Goal: Use online tool/utility: Utilize a website feature to perform a specific function

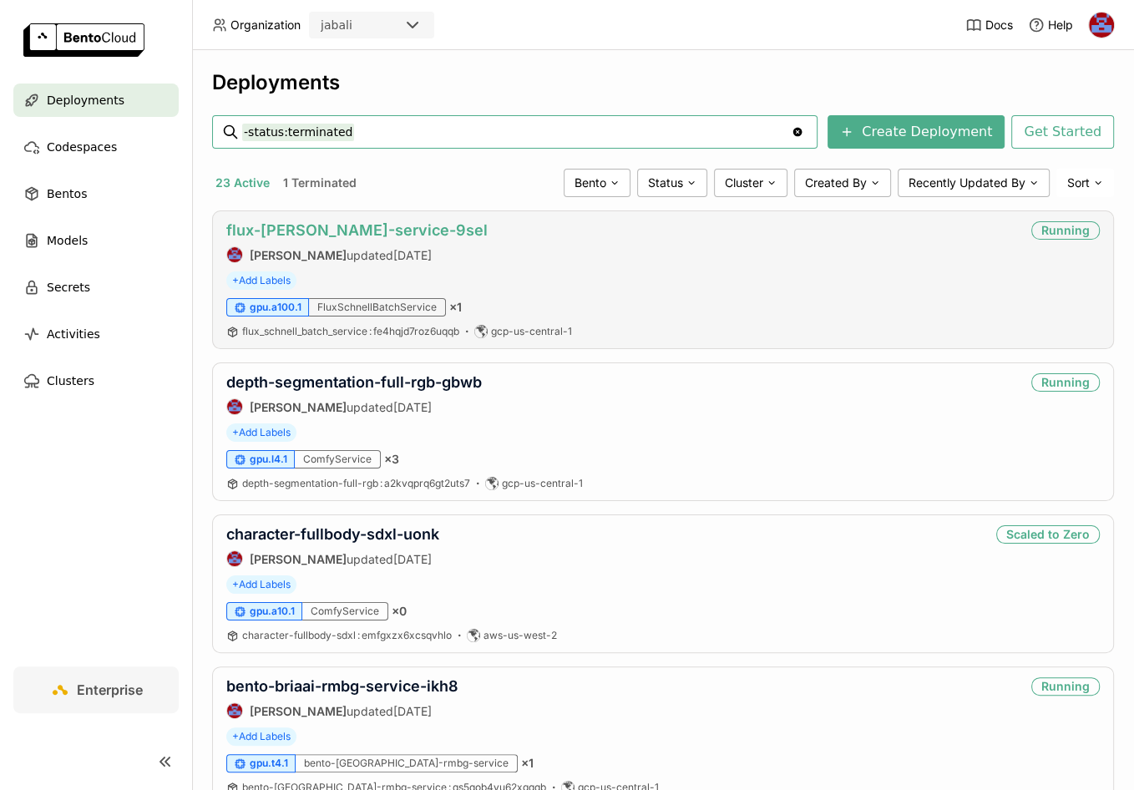
click at [367, 236] on link "flux-[PERSON_NAME]-service-9sel" at bounding box center [356, 230] width 261 height 18
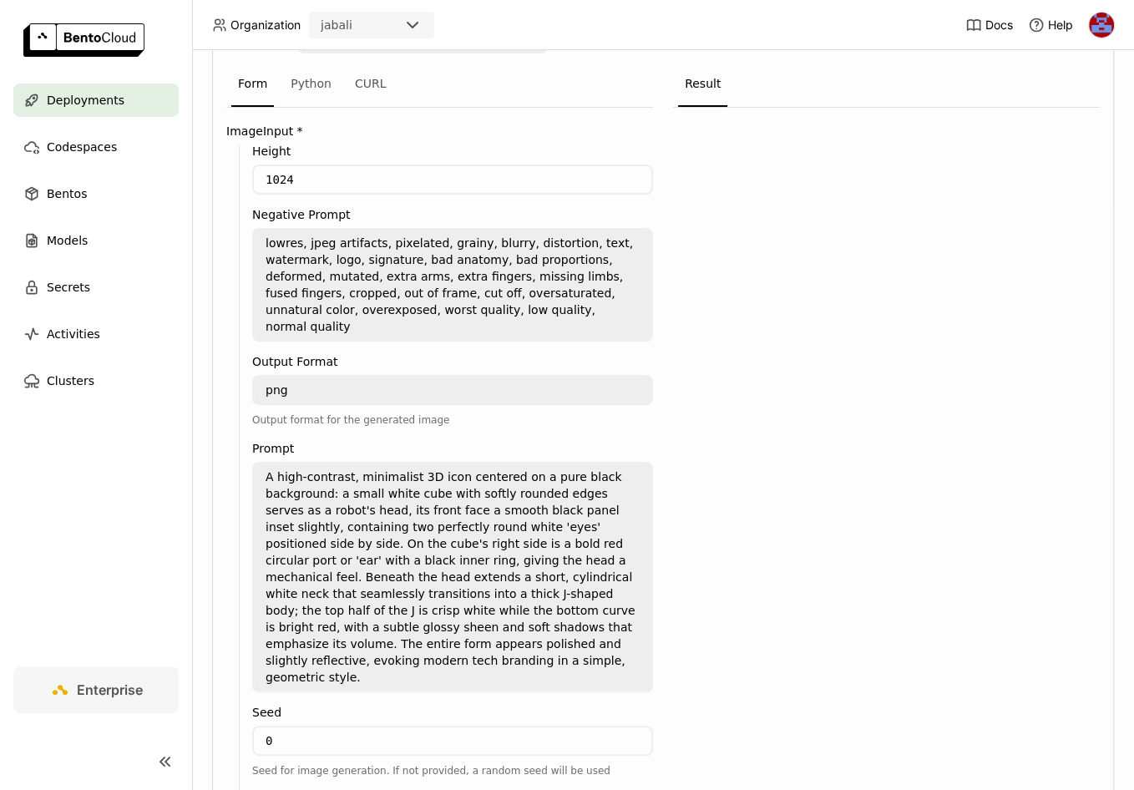
scroll to position [393, 0]
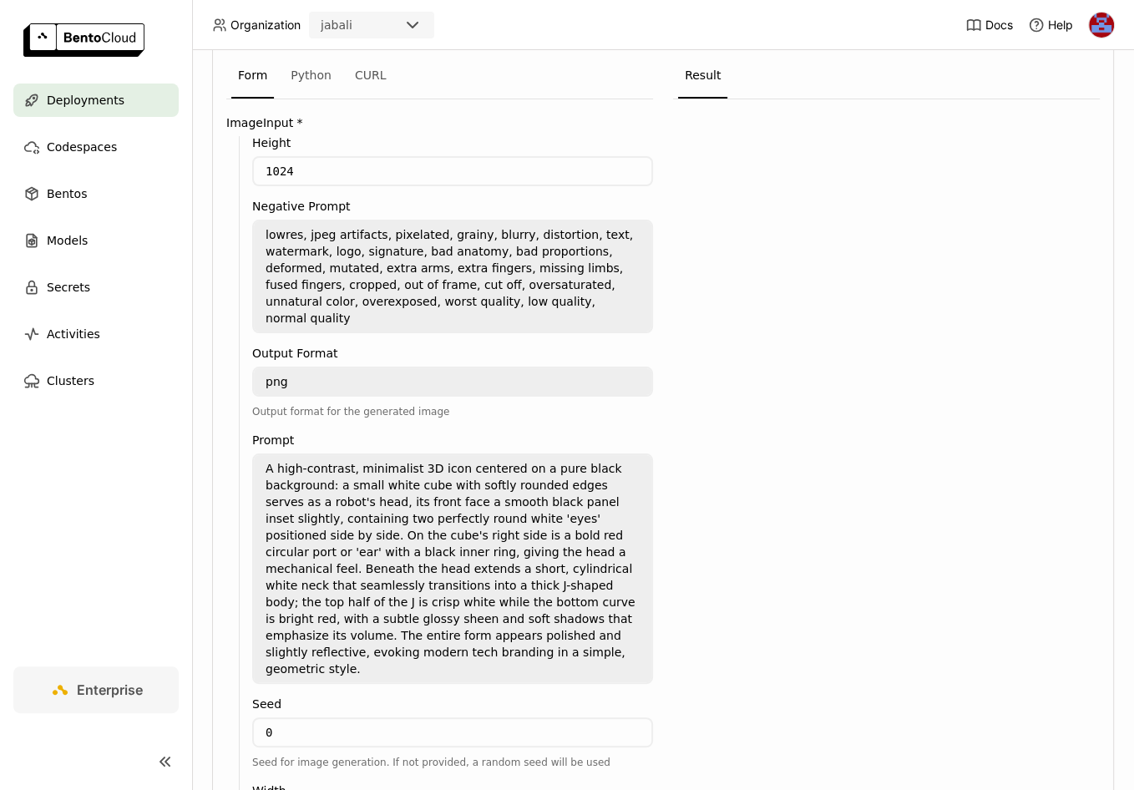
click at [359, 515] on textarea "A high-contrast, minimalist 3D icon centered on a pure black background: a smal…" at bounding box center [453, 568] width 398 height 227
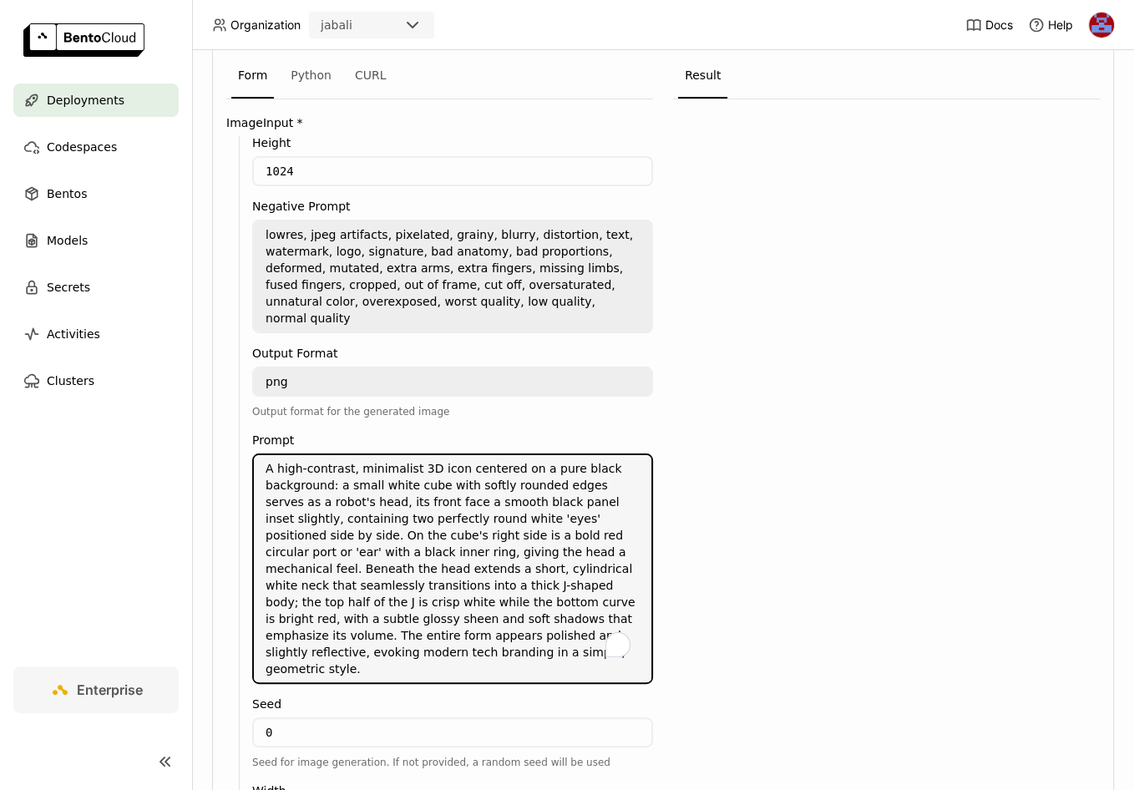
click at [446, 478] on textarea "A high-contrast, minimalist 3D icon centered on a pure black background: a smal…" at bounding box center [453, 568] width 398 height 227
paste textarea "360 degree seamless equirectangular panorama skybox, bustling Indian cityscape …"
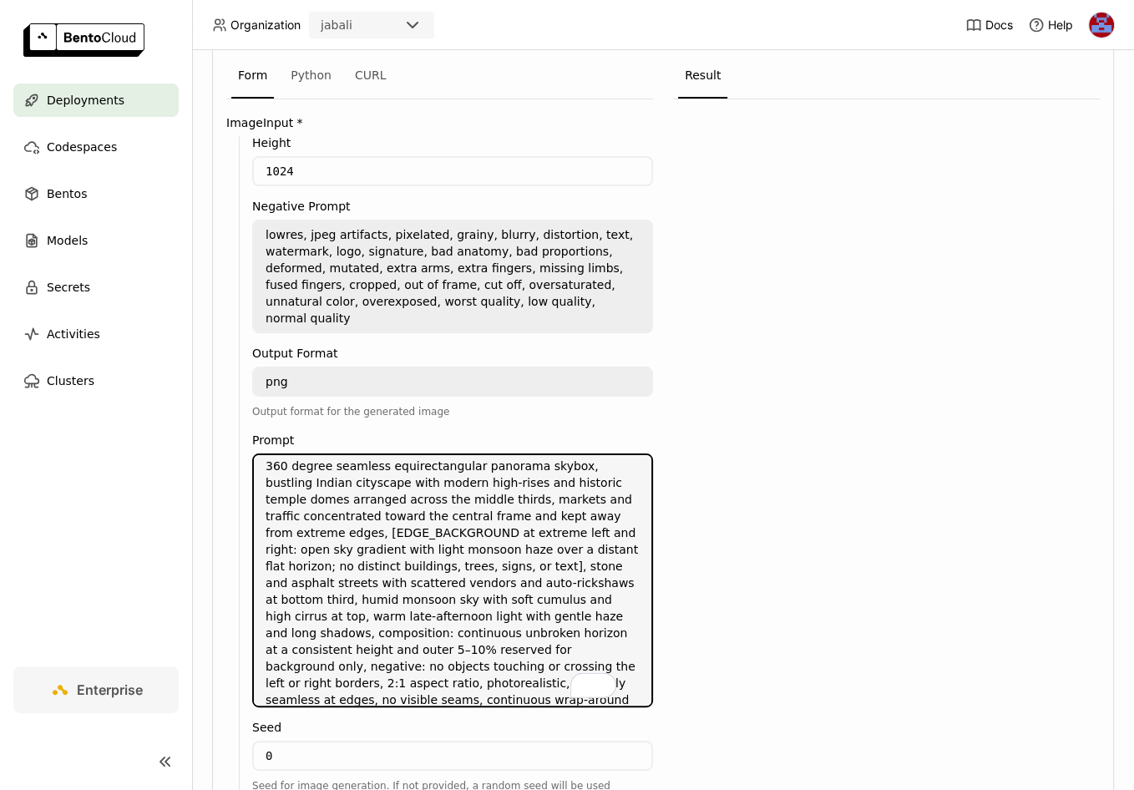
scroll to position [3, 0]
type textarea "360 degree seamless equirectangular panorama skybox, bustling Indian cityscape …"
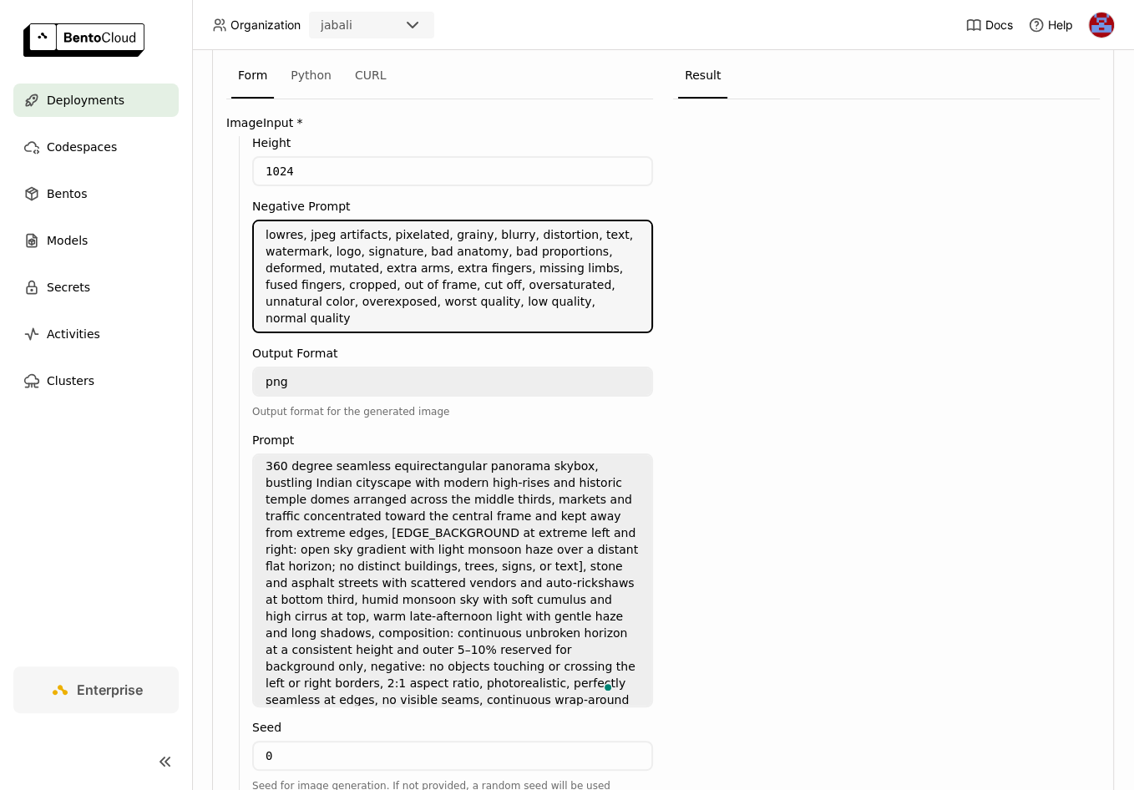
click at [474, 231] on textarea "lowres, jpeg artifacts, pixelated, grainy, blurry, distortion, text, watermark,…" at bounding box center [453, 276] width 398 height 110
click at [443, 261] on textarea "lowres, jpeg artifacts, pixelated, grainy, blurry, distortion, text, watermark,…" at bounding box center [453, 276] width 398 height 110
paste textarea "NEGATIVE: objects at extreme left/right edges, cropped buildings, tree trunks, …"
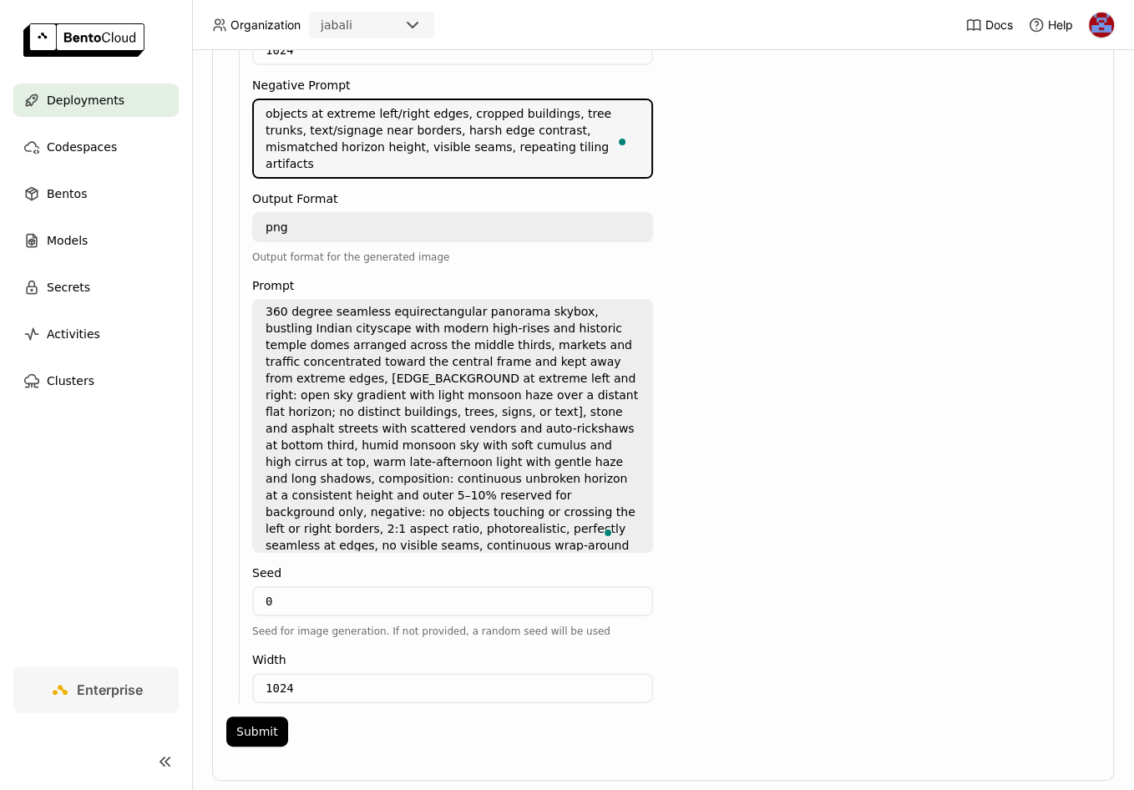
scroll to position [526, 0]
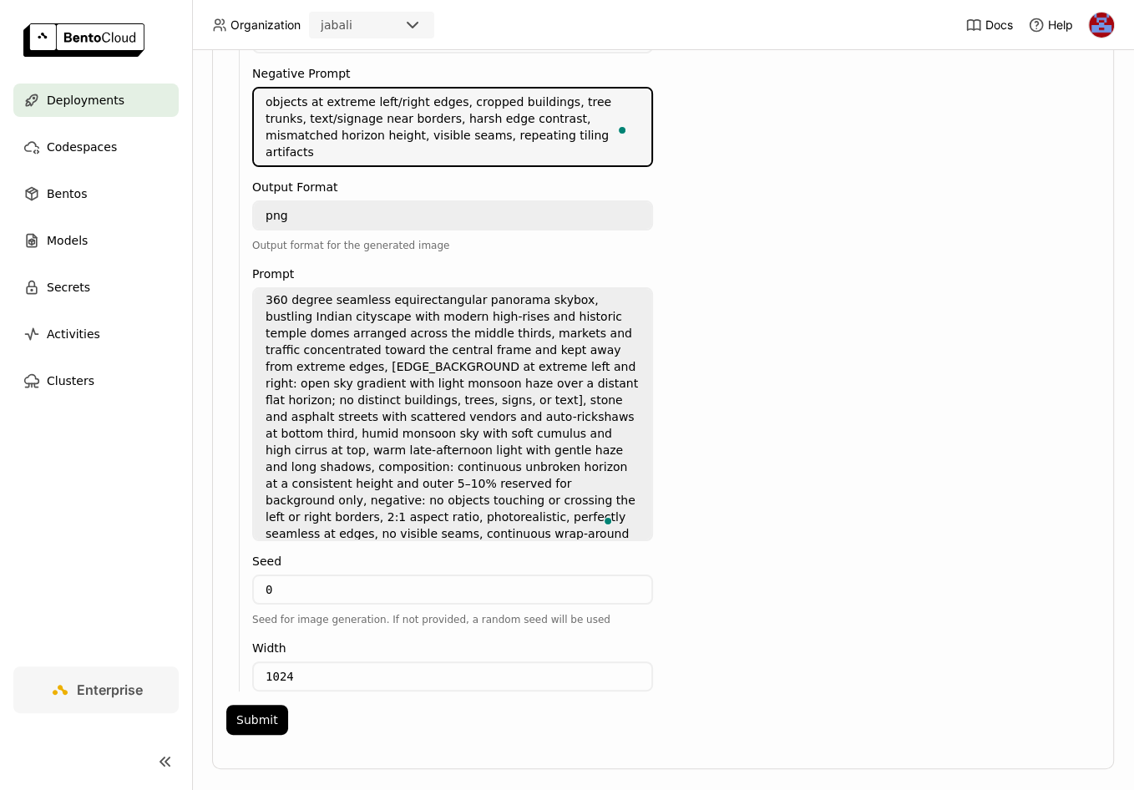
type textarea "objects at extreme left/right edges, cropped buildings, tree trunks, text/signa…"
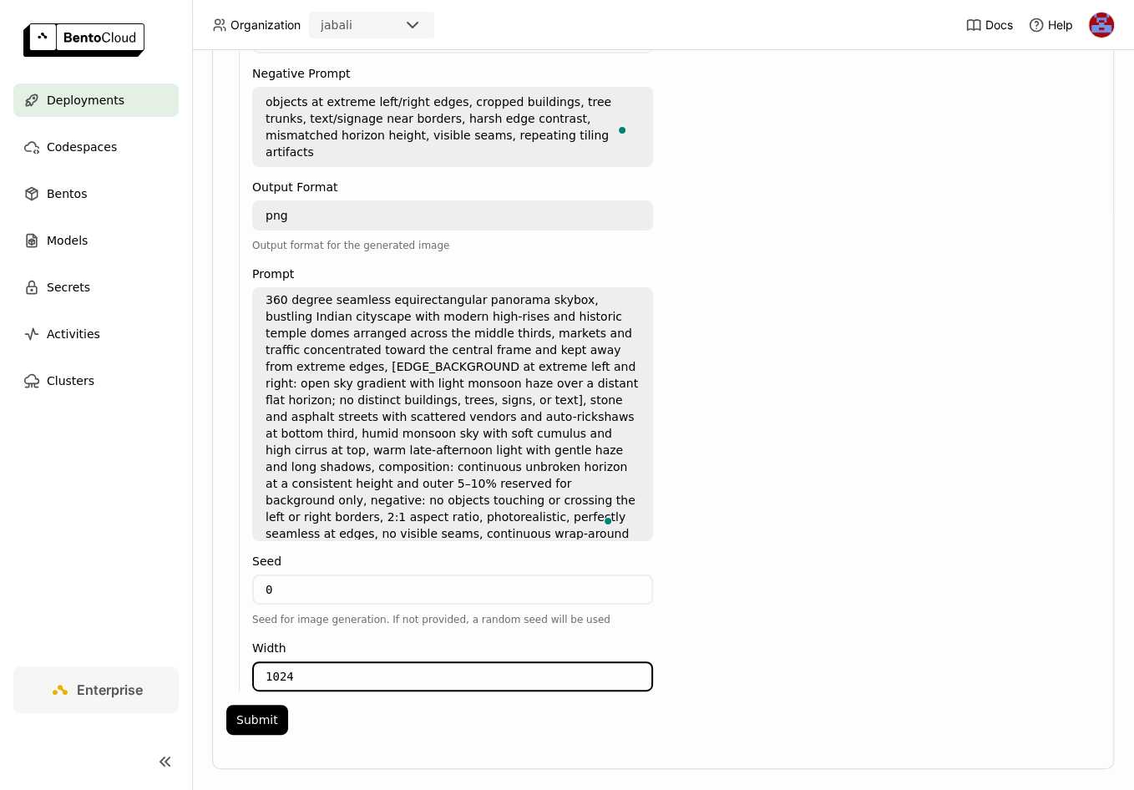
click at [347, 663] on input "1024" at bounding box center [453, 676] width 398 height 27
type input "2048"
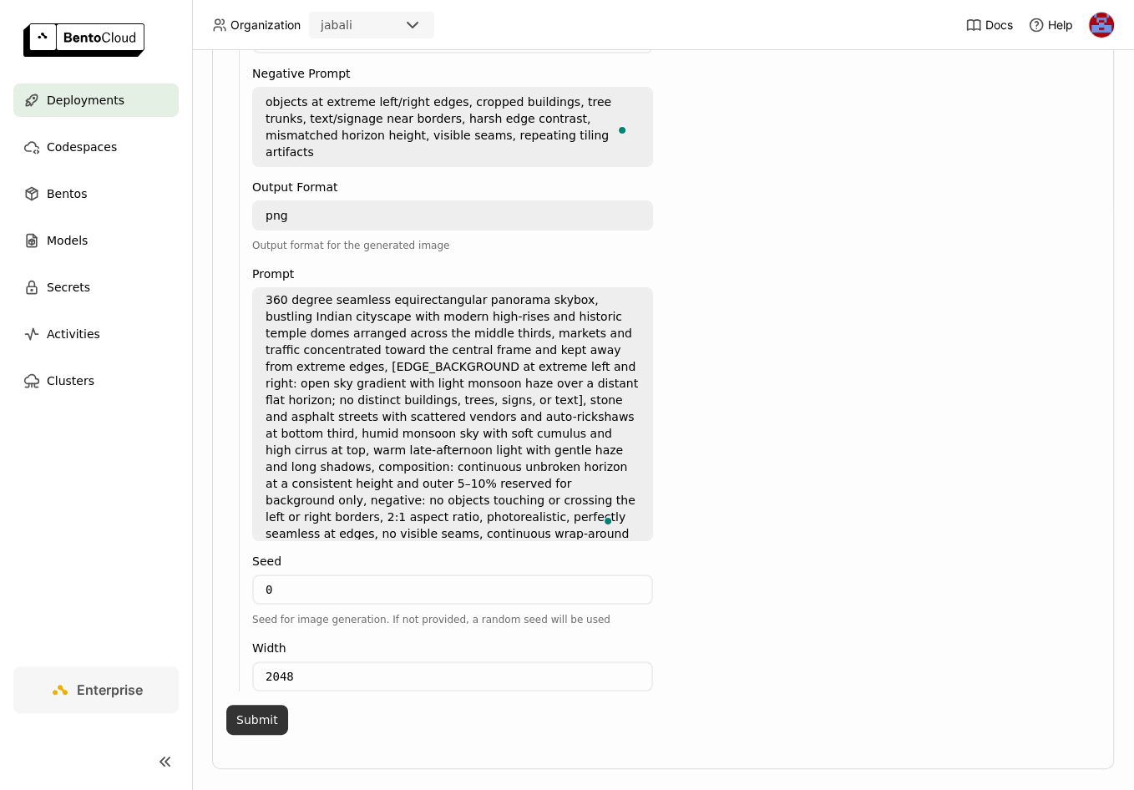
click at [261, 705] on button "Submit" at bounding box center [257, 720] width 62 height 30
click at [838, 495] on div "Processing the requests" at bounding box center [886, 356] width 387 height 758
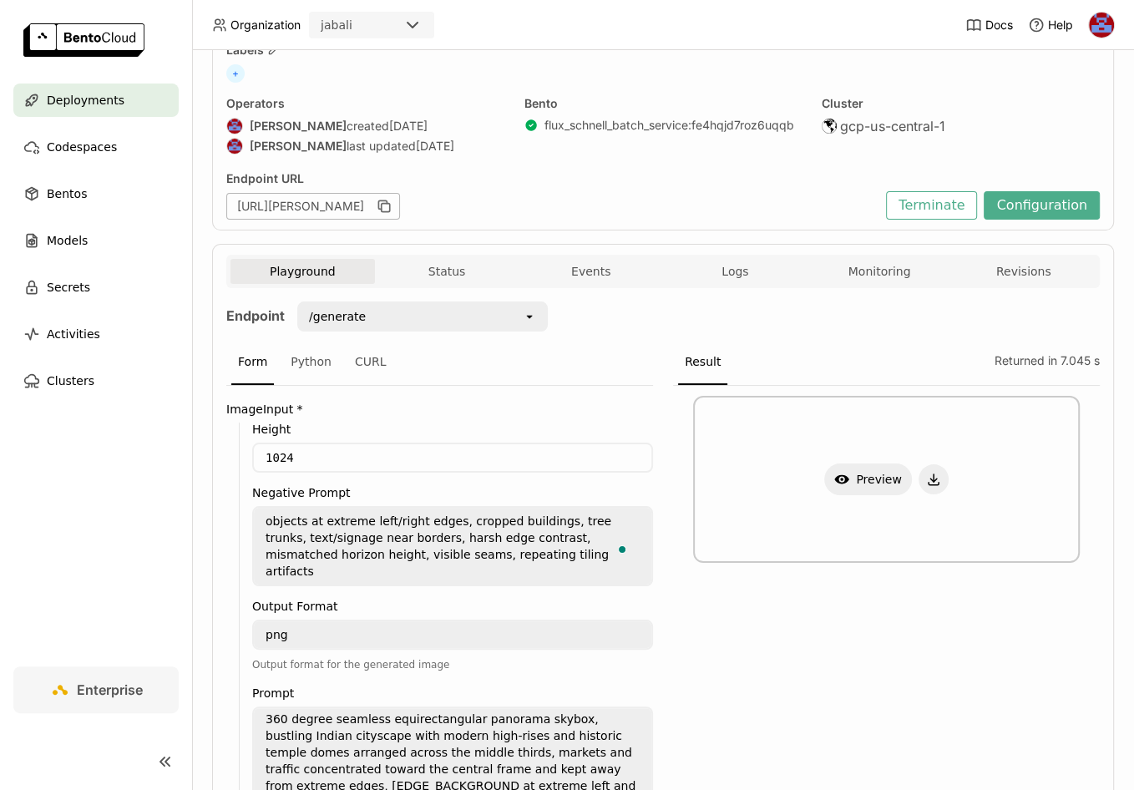
scroll to position [99, 0]
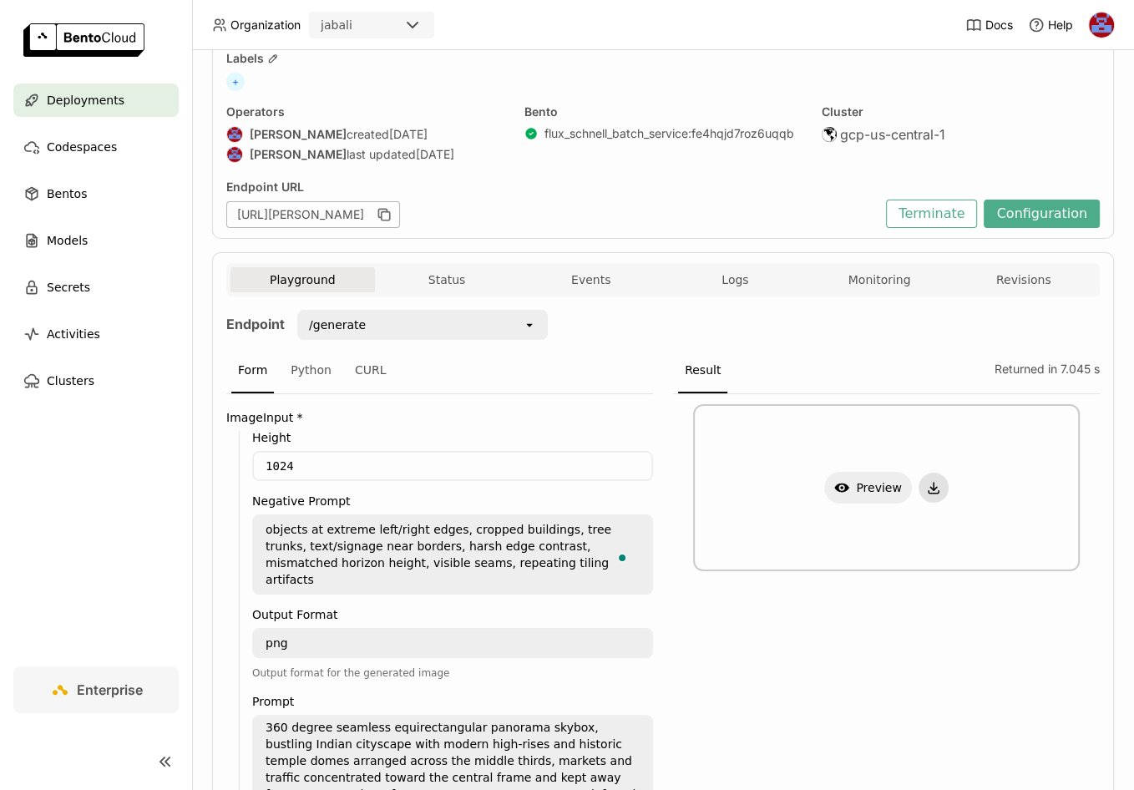
click at [926, 483] on icon "button" at bounding box center [933, 487] width 15 height 15
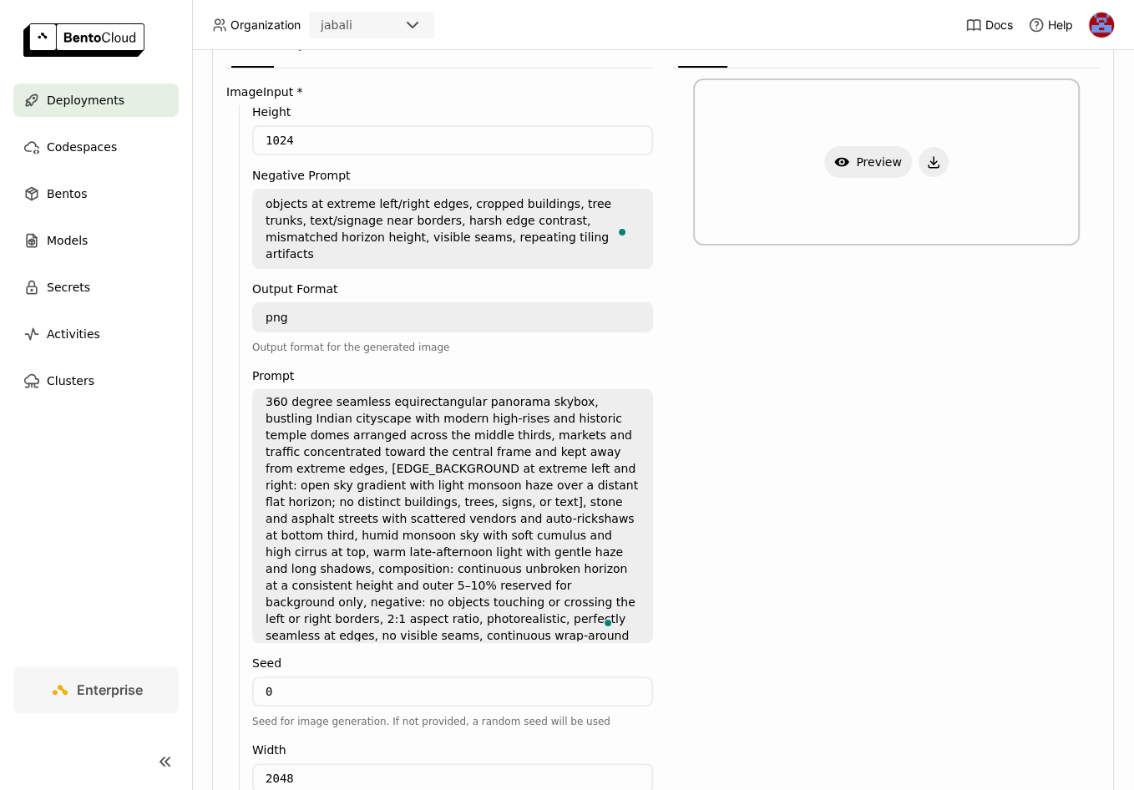
scroll to position [439, 0]
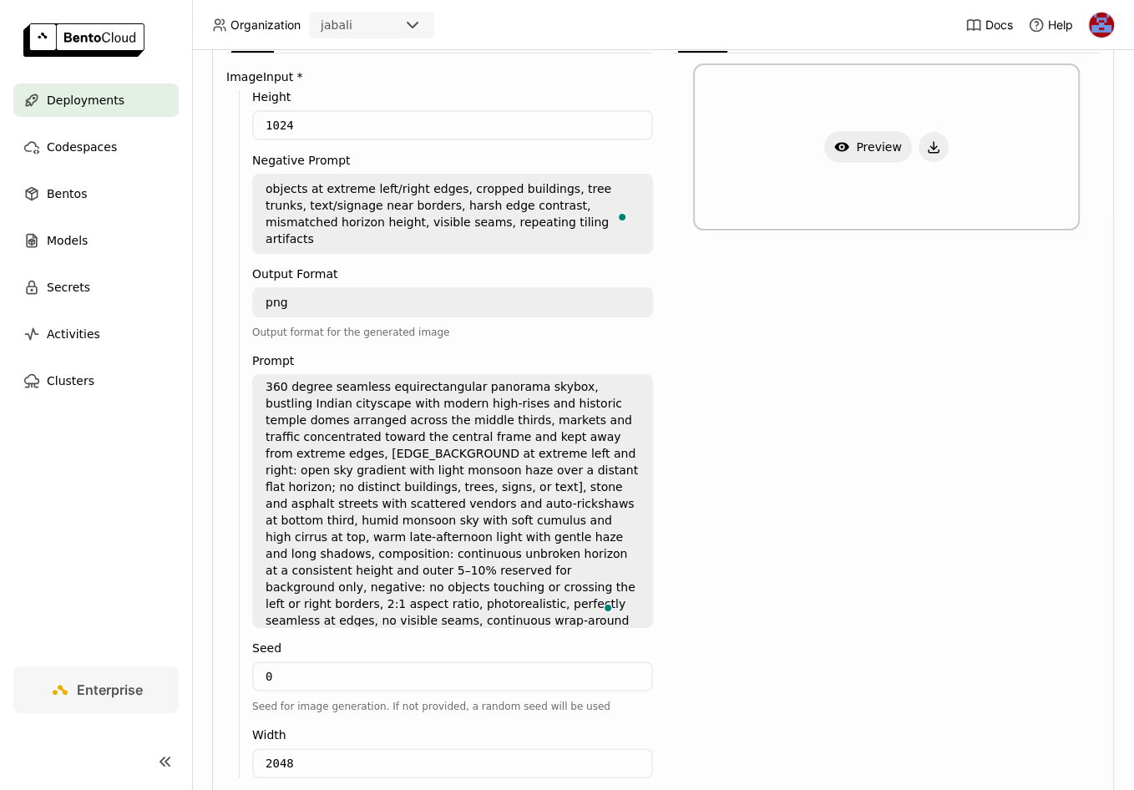
click at [484, 495] on textarea "360 degree seamless equirectangular panorama skybox, bustling Indian cityscape …" at bounding box center [453, 501] width 398 height 251
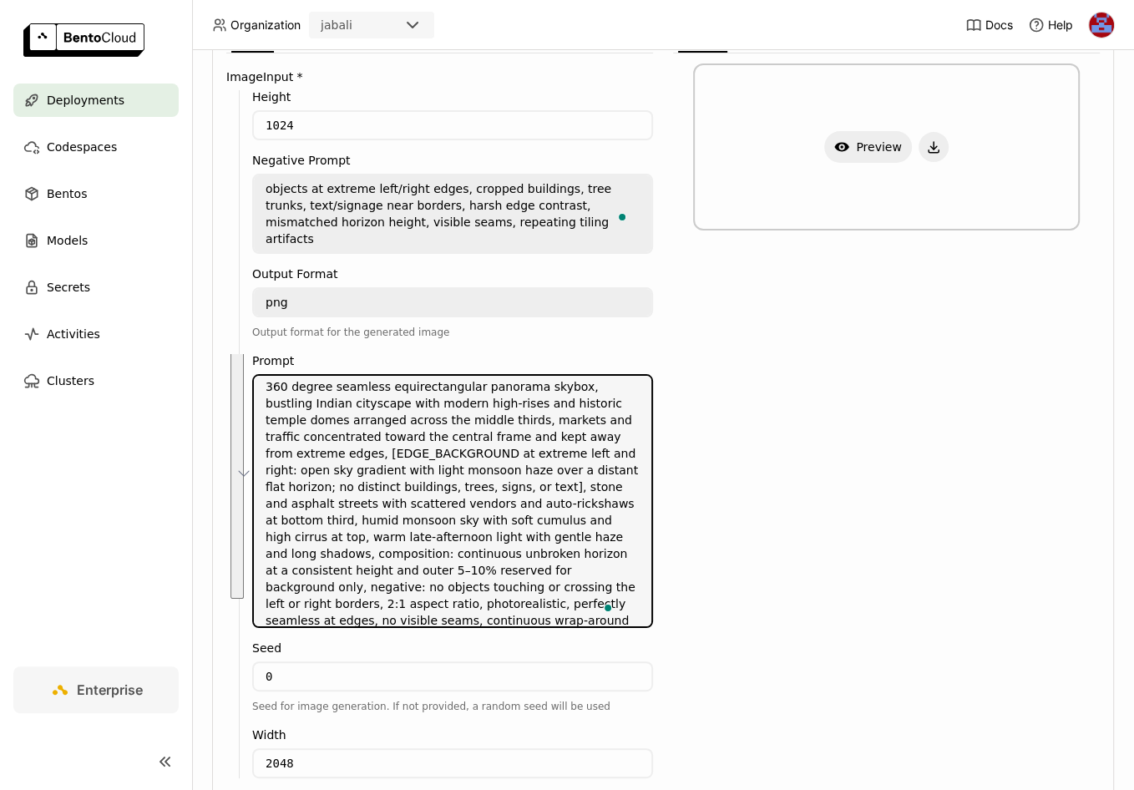
paste textarea "iconic [GEOGRAPHIC_DATA] skyline with Sugarloaf Mountain and [PERSON_NAME] the …"
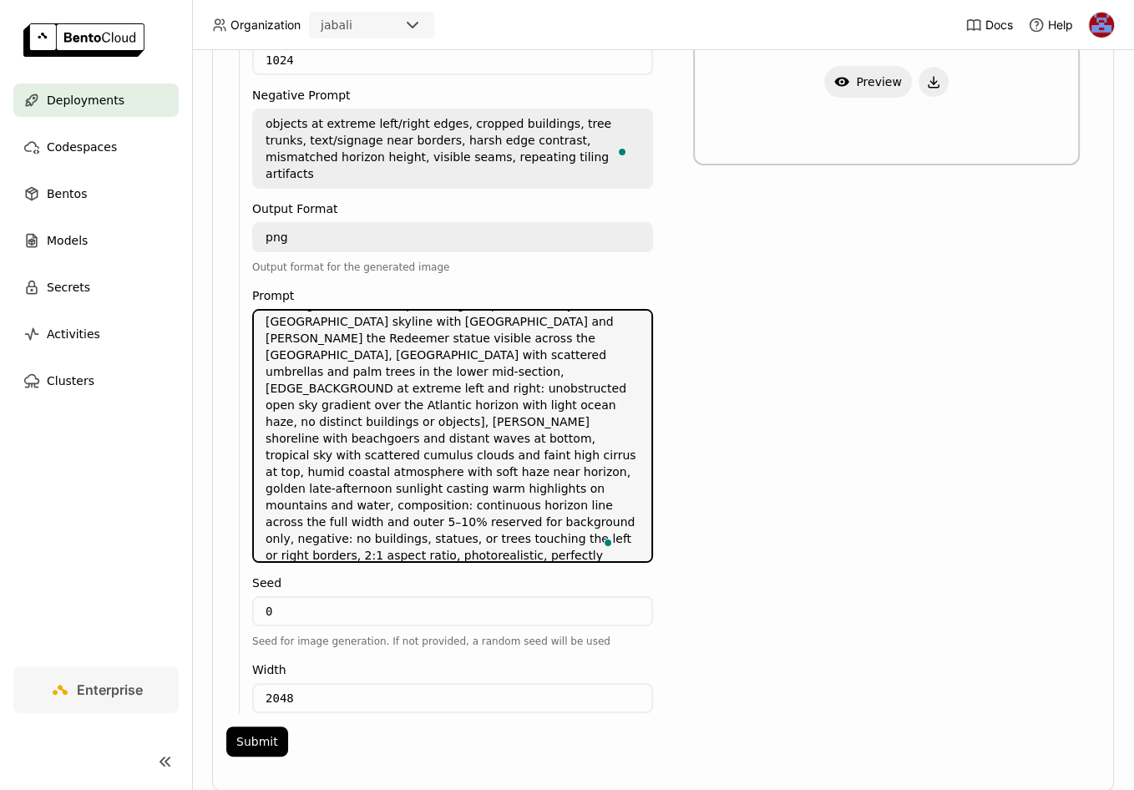
scroll to position [526, 0]
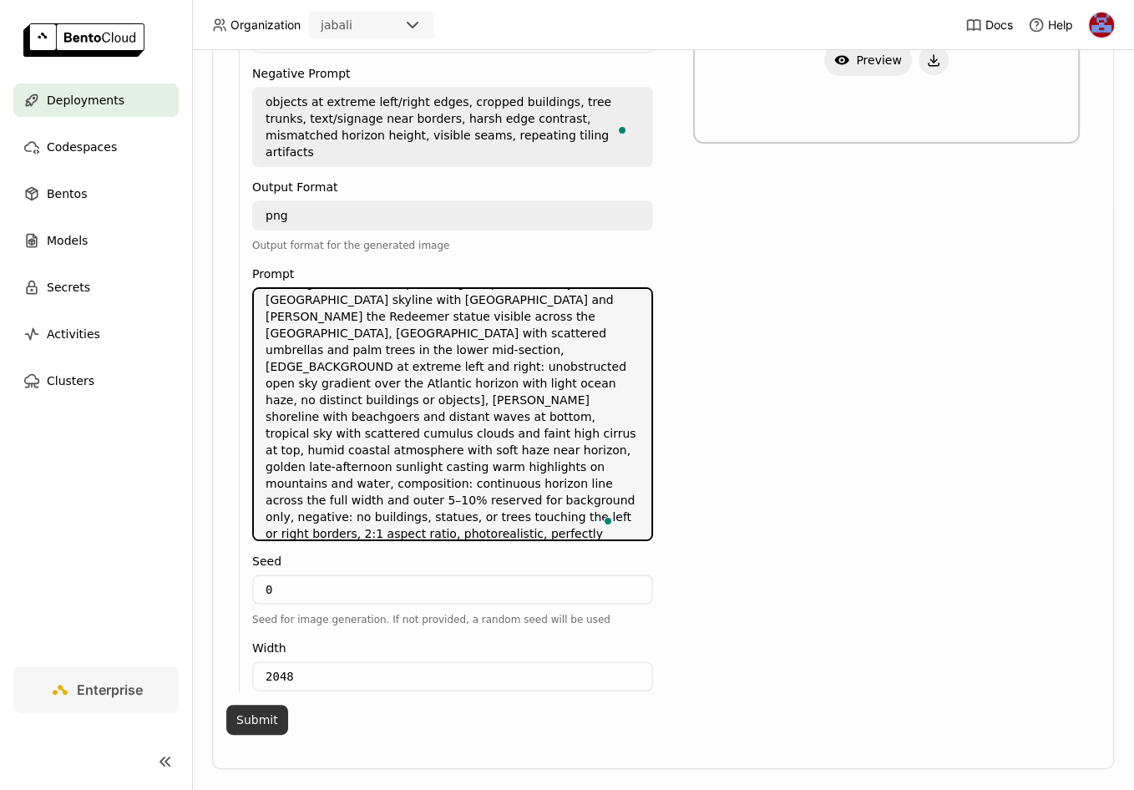
click at [266, 705] on button "Submit" at bounding box center [257, 720] width 62 height 30
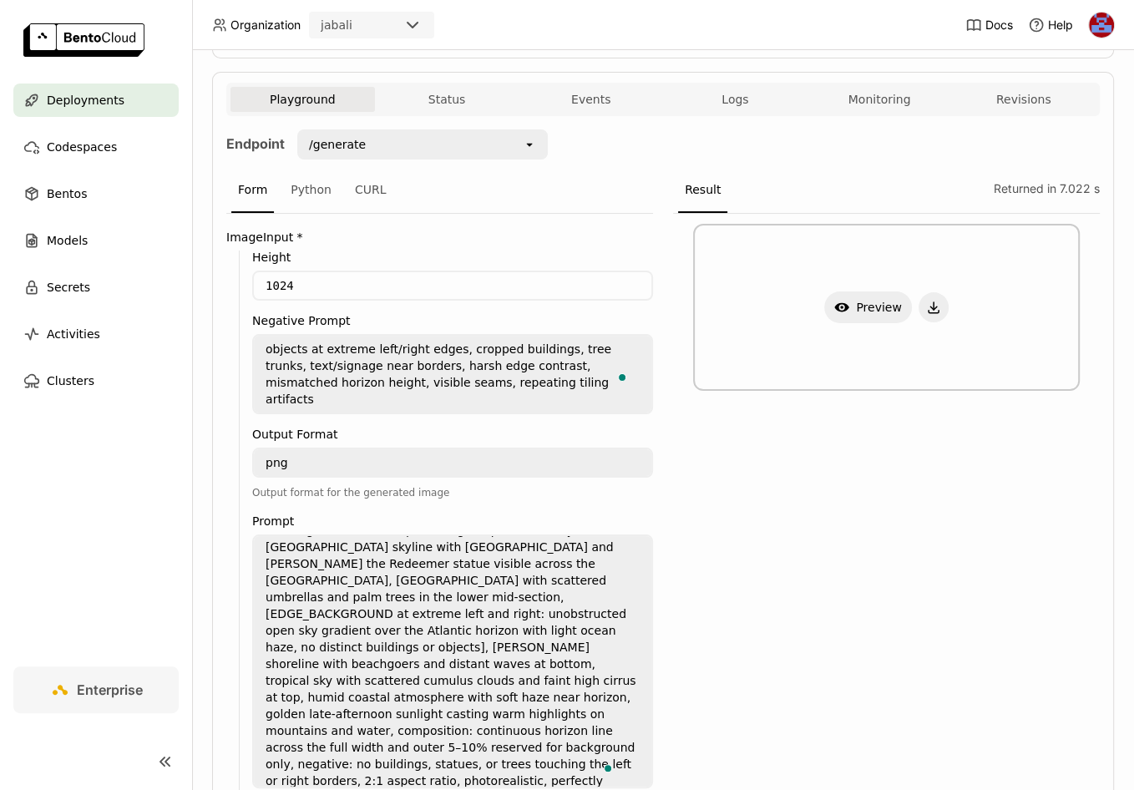
scroll to position [261, 0]
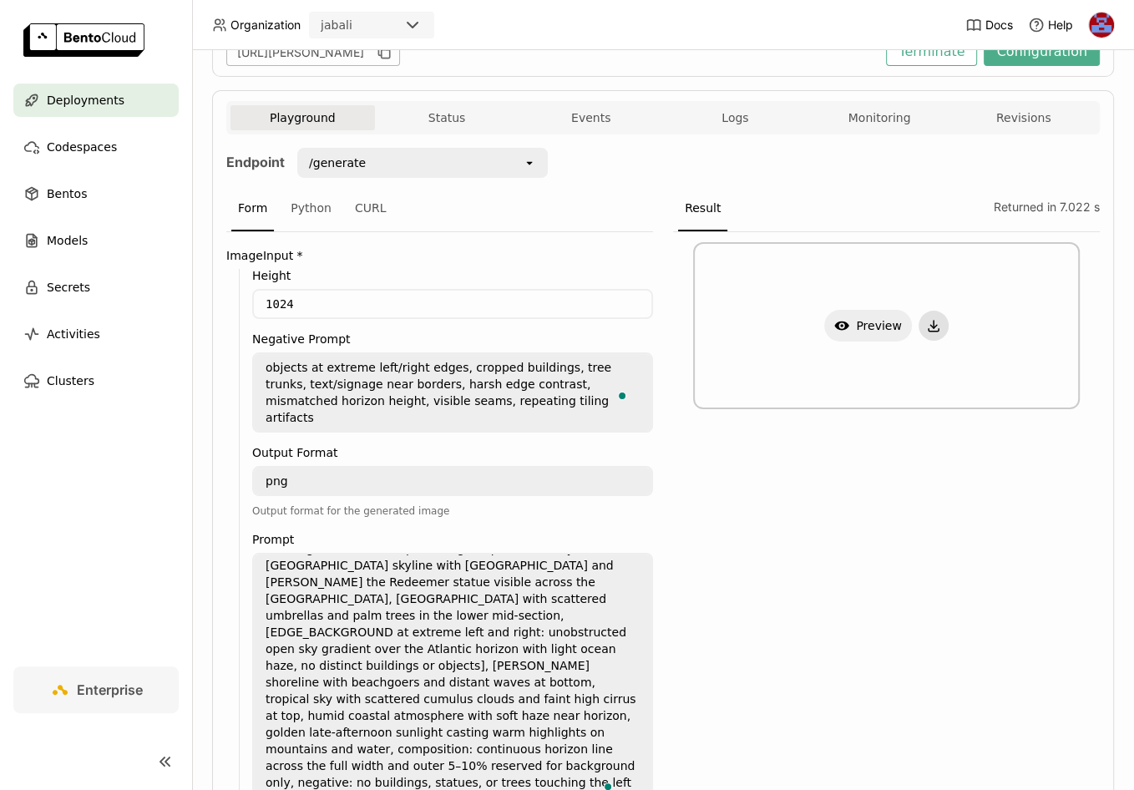
click at [926, 319] on icon "button" at bounding box center [933, 325] width 15 height 15
click at [471, 602] on textarea "360 degree seamless equirectangular panorama skybox, iconic [GEOGRAPHIC_DATA] s…" at bounding box center [453, 680] width 398 height 251
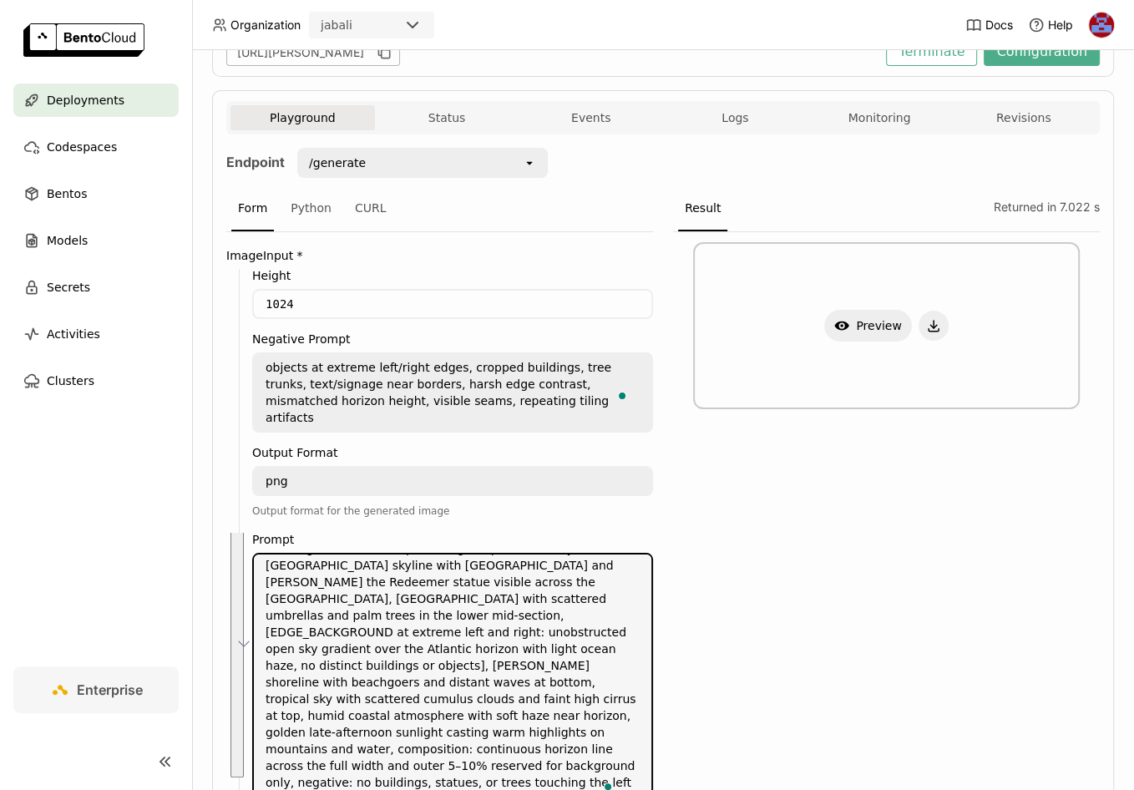
paste textarea "expansive [GEOGRAPHIC_DATA] cityscape with clusters of downtown skyscrapers and…"
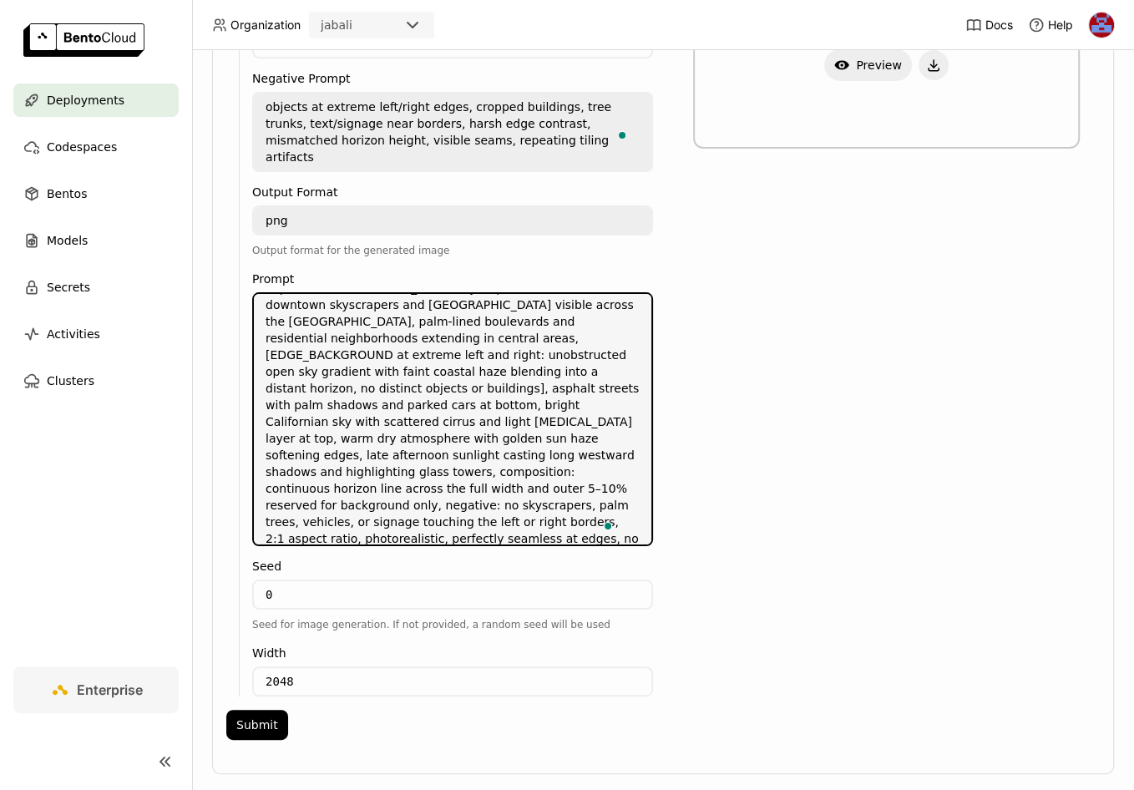
scroll to position [524, 0]
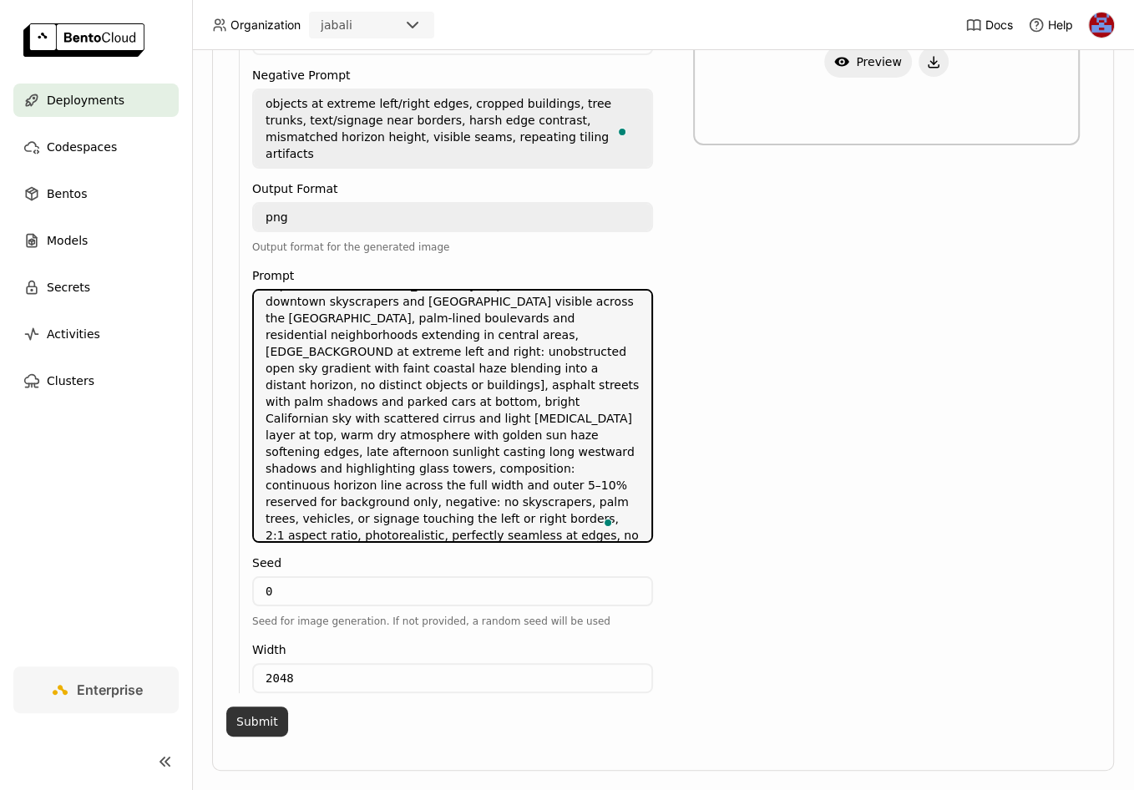
click at [256, 707] on button "Submit" at bounding box center [257, 722] width 62 height 30
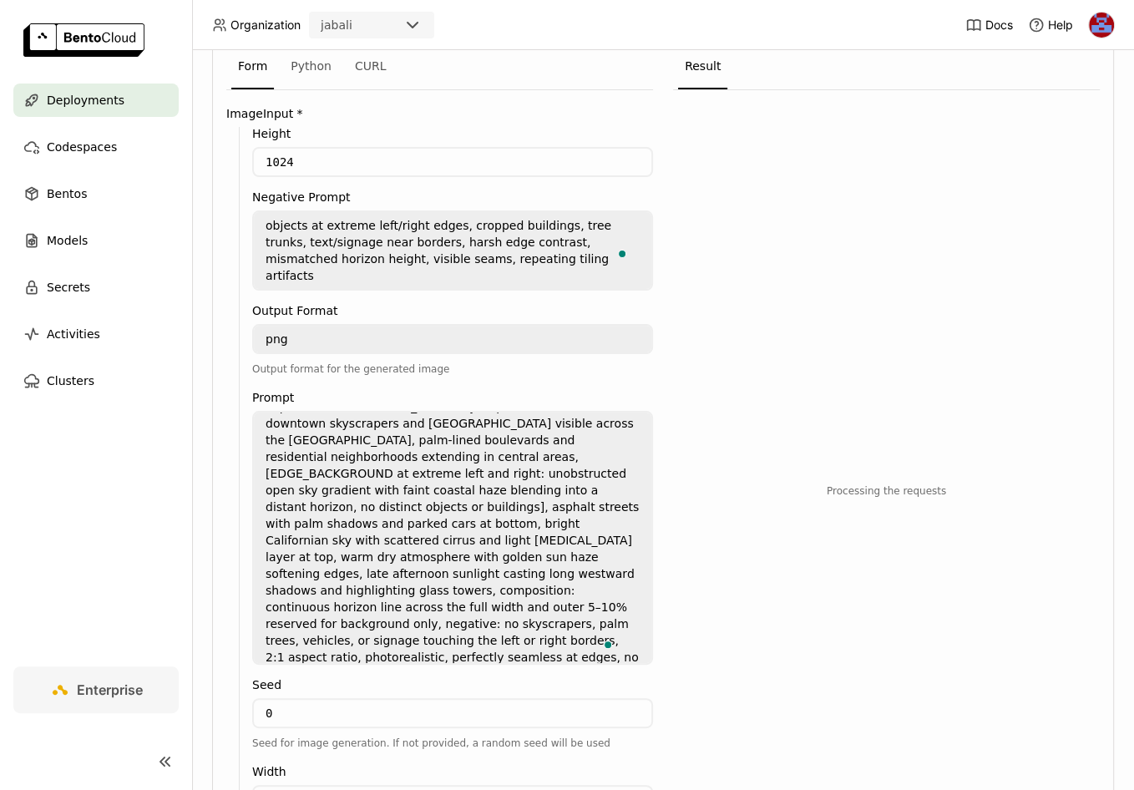
scroll to position [354, 0]
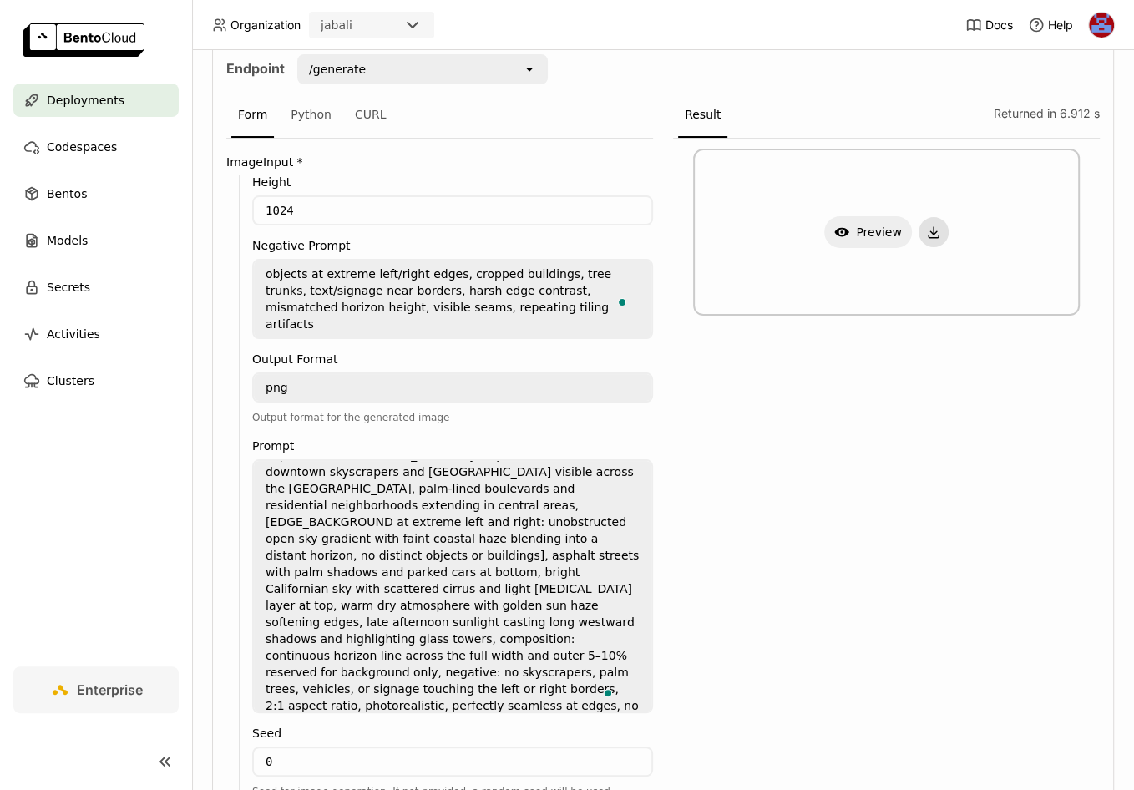
click at [926, 225] on icon "button" at bounding box center [933, 232] width 15 height 15
click at [382, 511] on textarea "360 degree seamless equirectangular panorama skybox, expansive [GEOGRAPHIC_DATA…" at bounding box center [453, 586] width 398 height 251
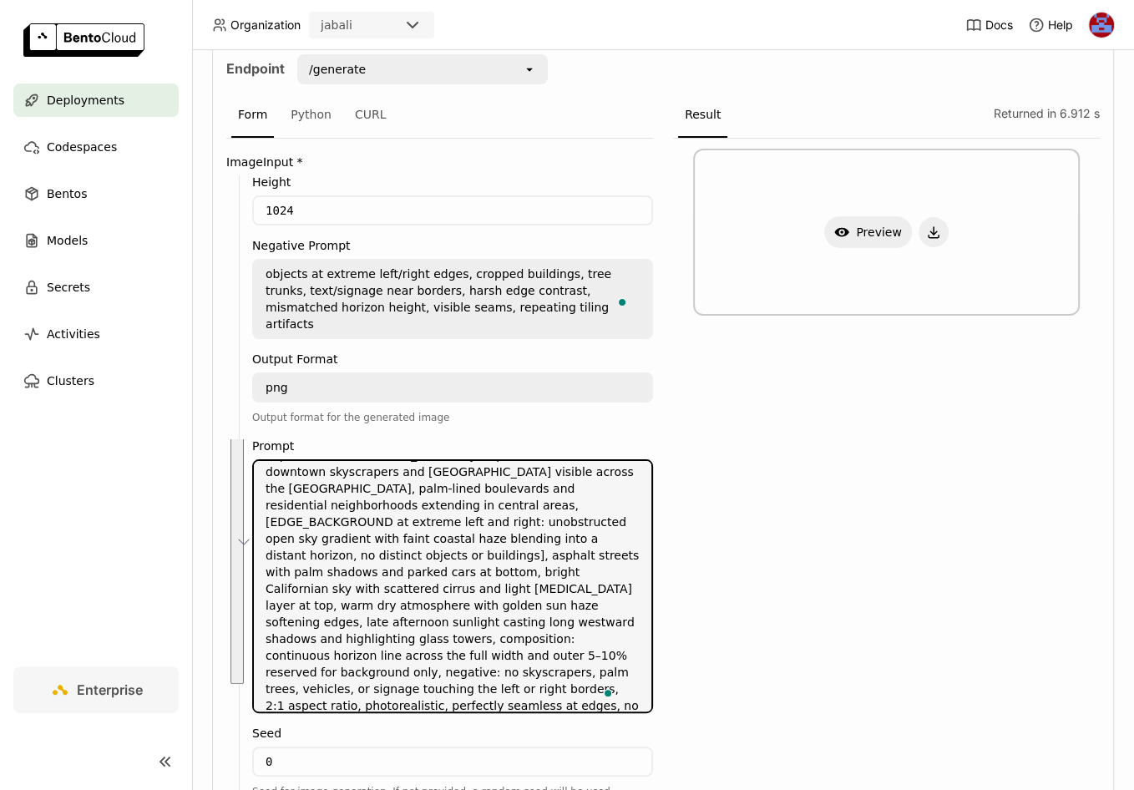
paste textarea "EDGE_BACKGROUND"
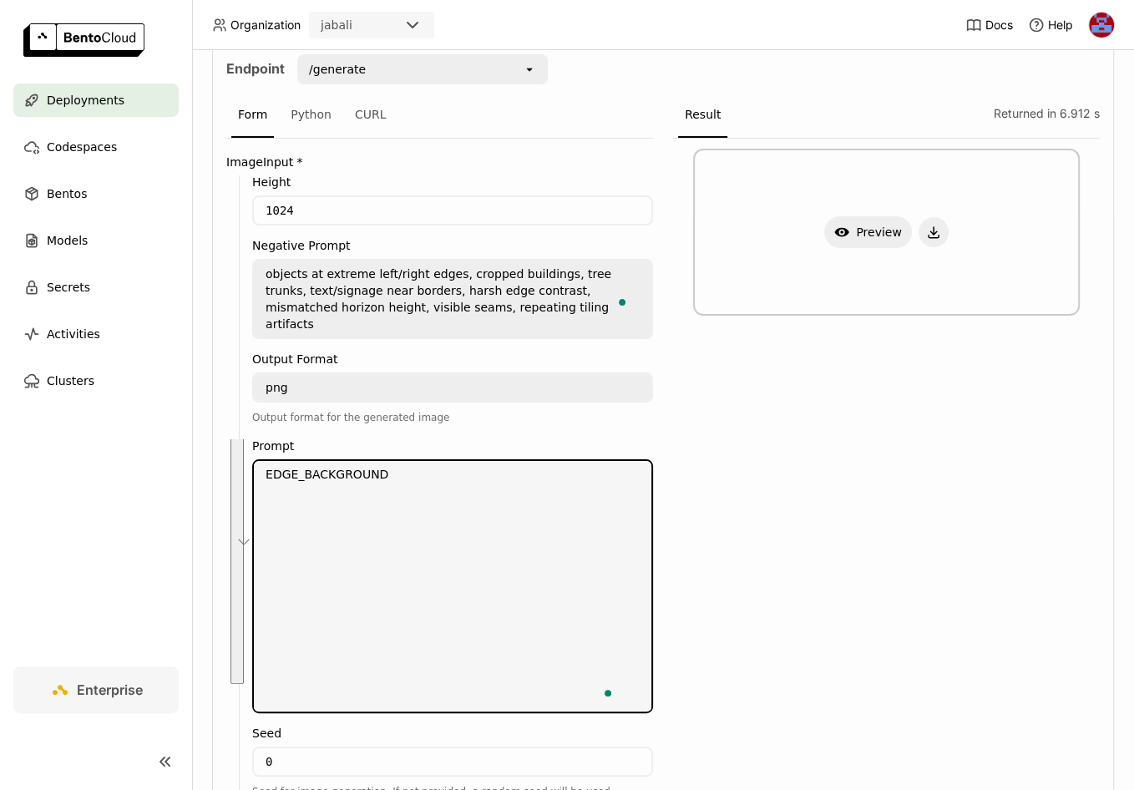
scroll to position [302, 0]
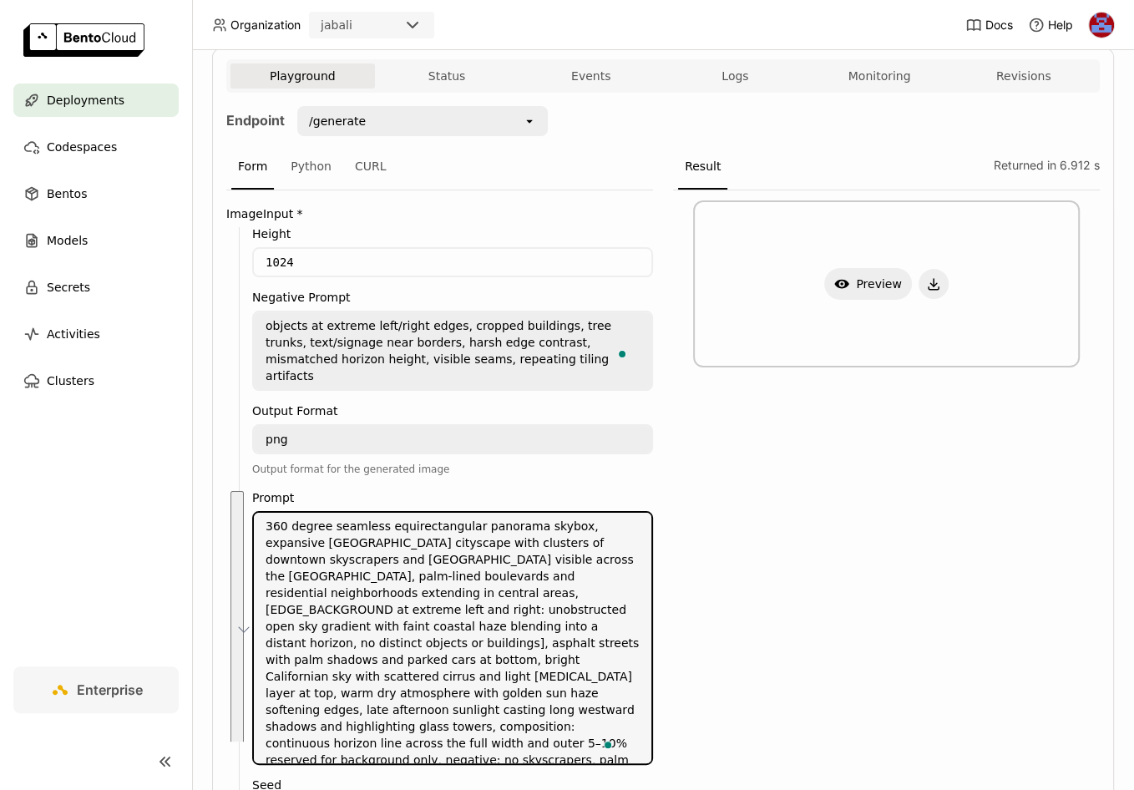
click at [381, 586] on textarea "360 degree seamless equirectangular panorama skybox, expansive [GEOGRAPHIC_DATA…" at bounding box center [453, 638] width 398 height 251
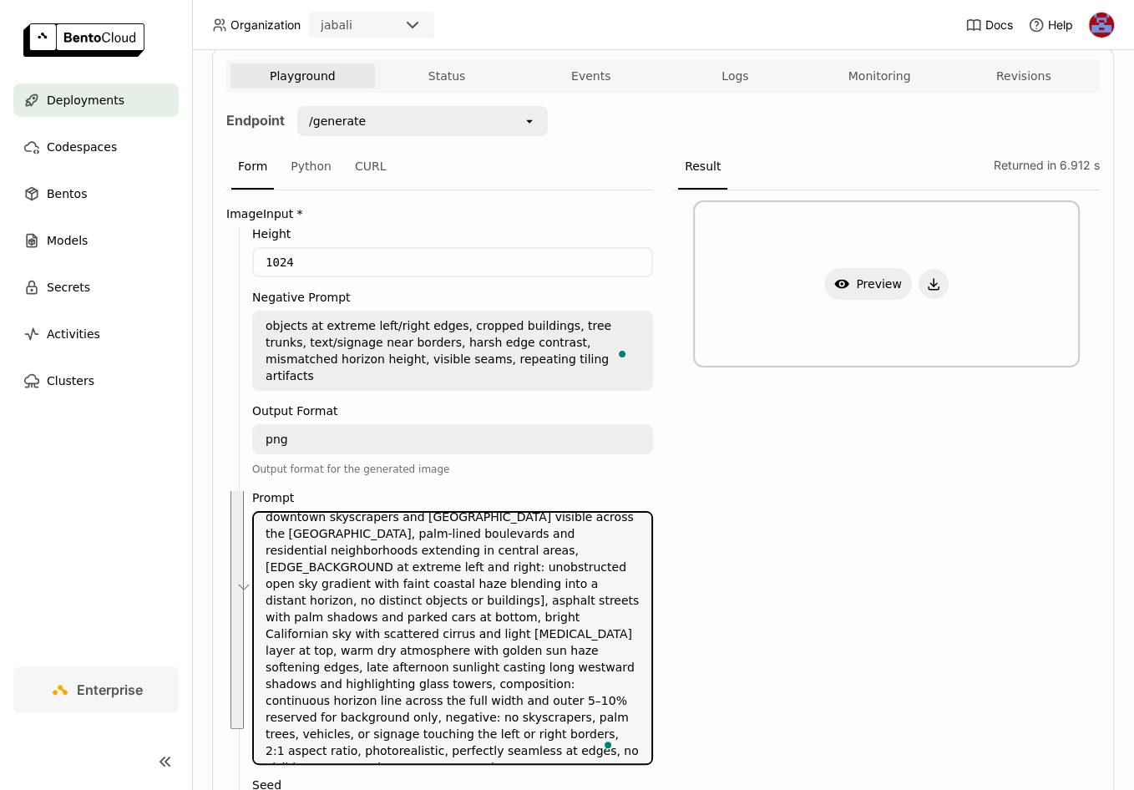
paste textarea "bustling modern Chinese metropolis with clusters of tall glass skyscrapers, neo…"
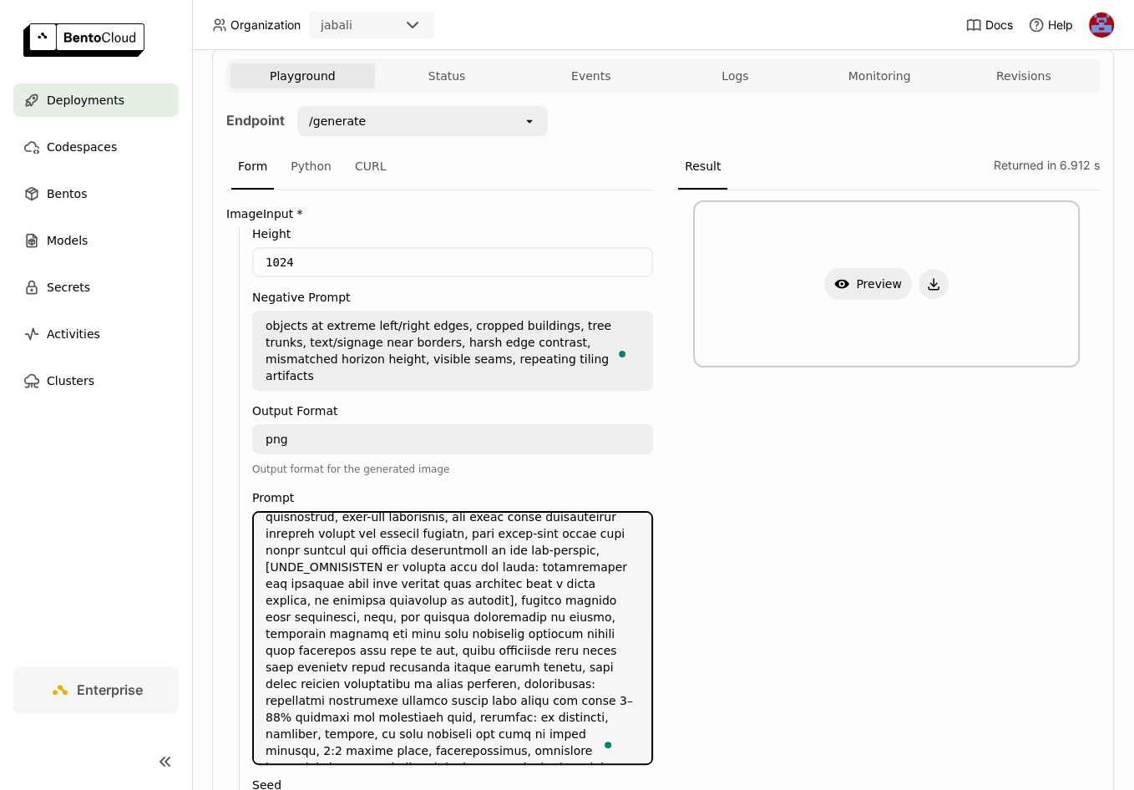
scroll to position [526, 0]
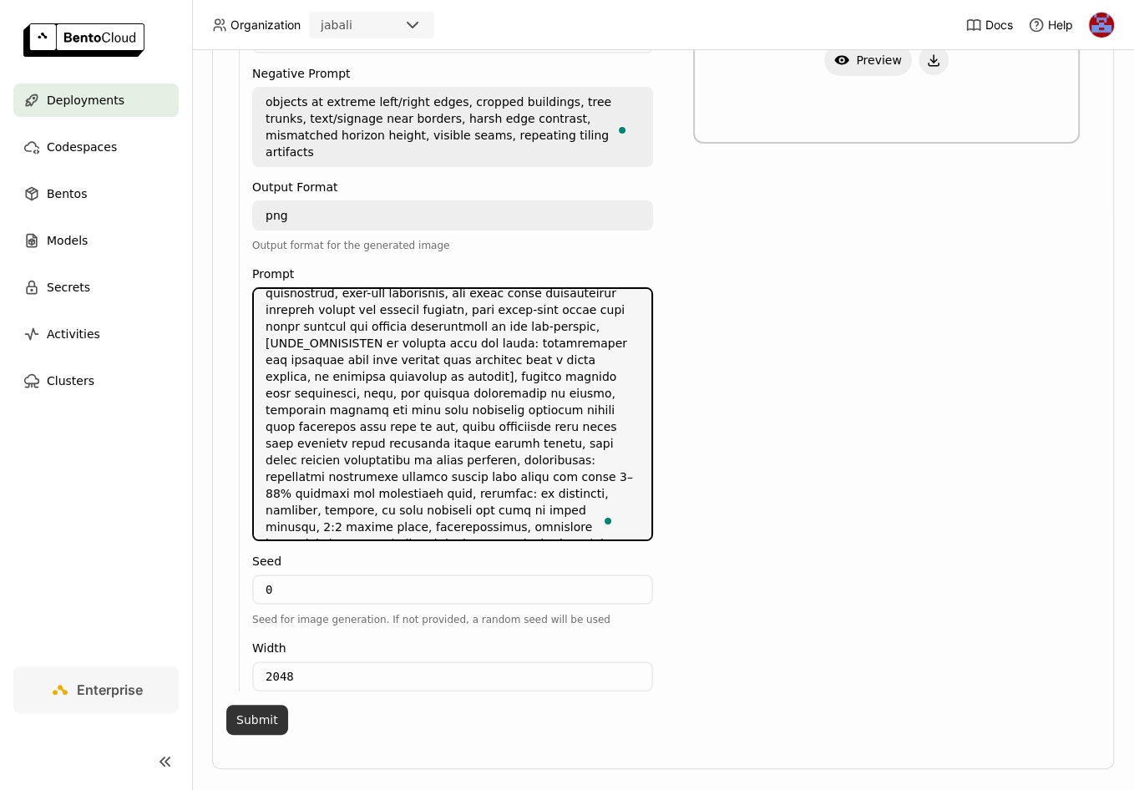
type textarea "317 loremi dolorsit ametconsectetur adipisci elitse, doeiusmo tempor Incidid ut…"
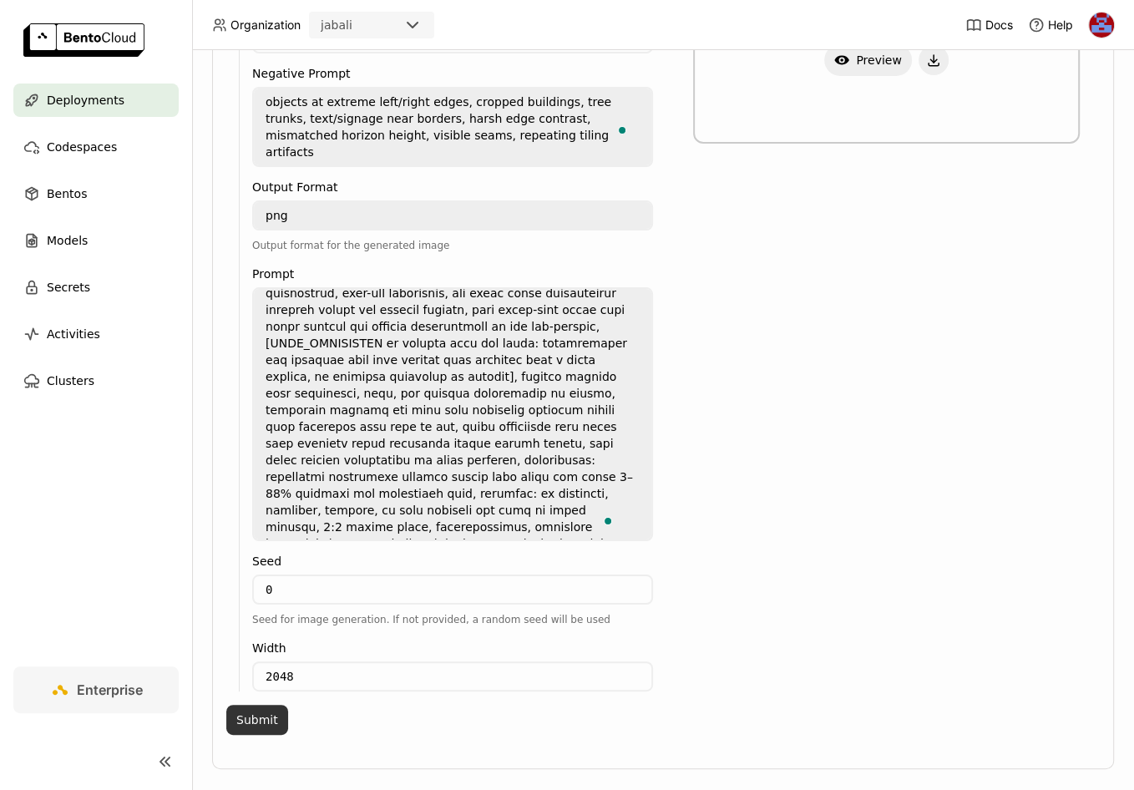
click at [257, 705] on button "Submit" at bounding box center [257, 720] width 62 height 30
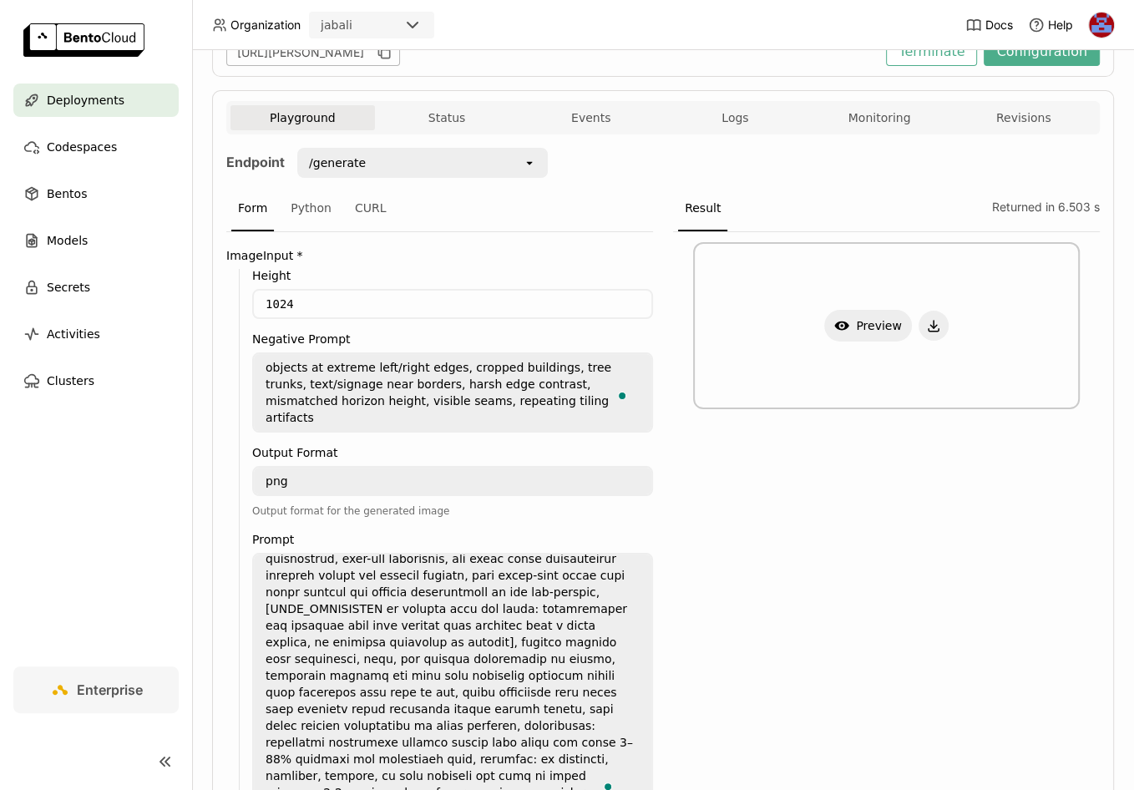
scroll to position [259, 0]
click at [934, 327] on icon "button" at bounding box center [934, 326] width 0 height 8
click at [866, 329] on button "Show Preview" at bounding box center [868, 328] width 88 height 32
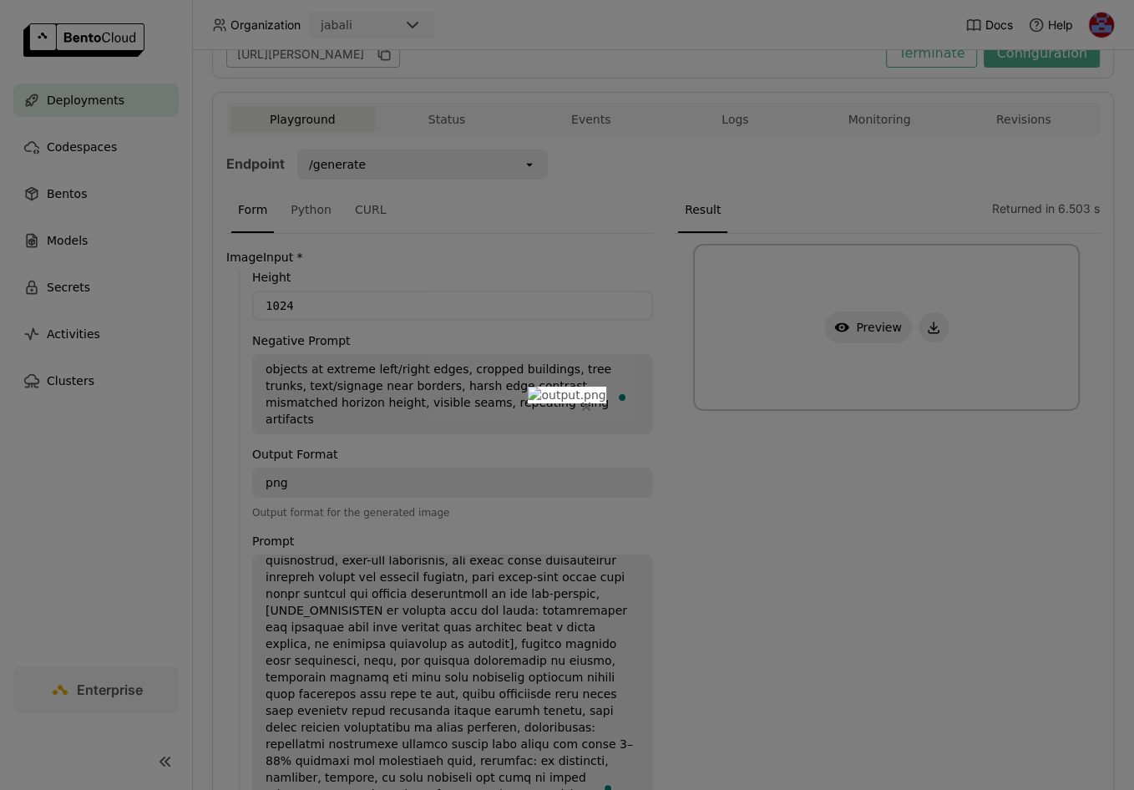
click at [596, 397] on button "Close" at bounding box center [586, 407] width 20 height 20
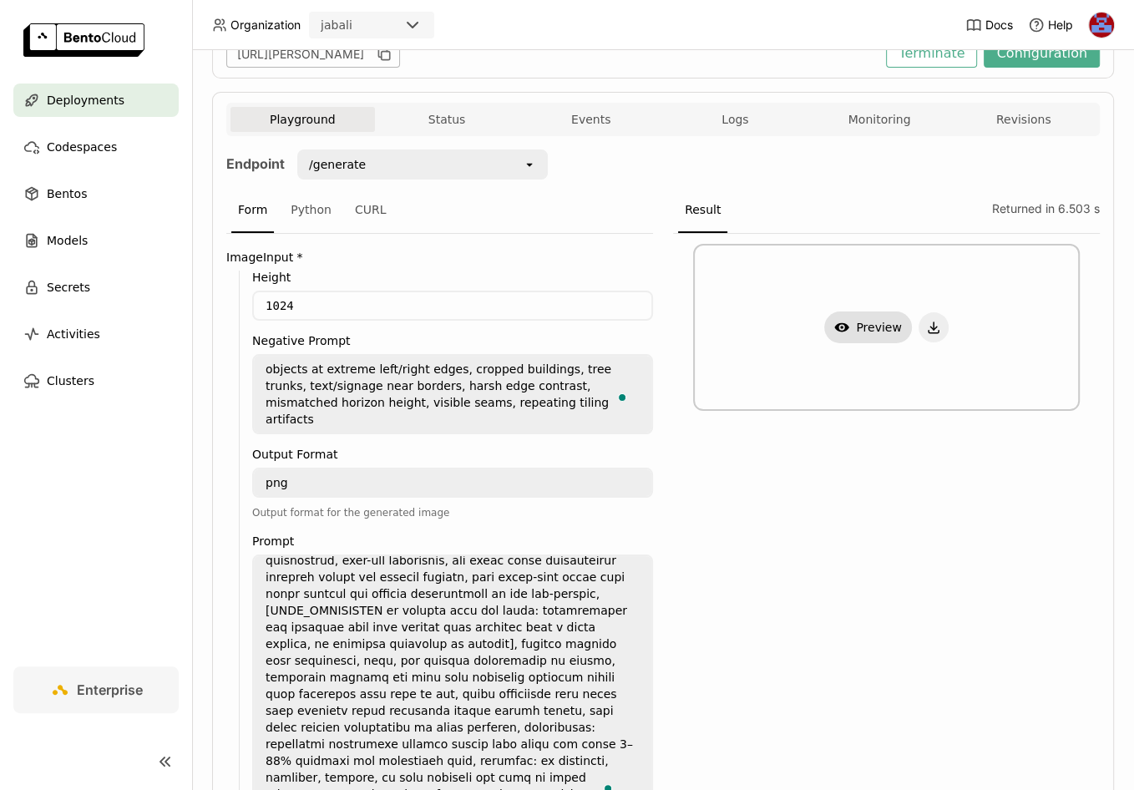
click at [863, 324] on button "Show Preview" at bounding box center [868, 328] width 88 height 32
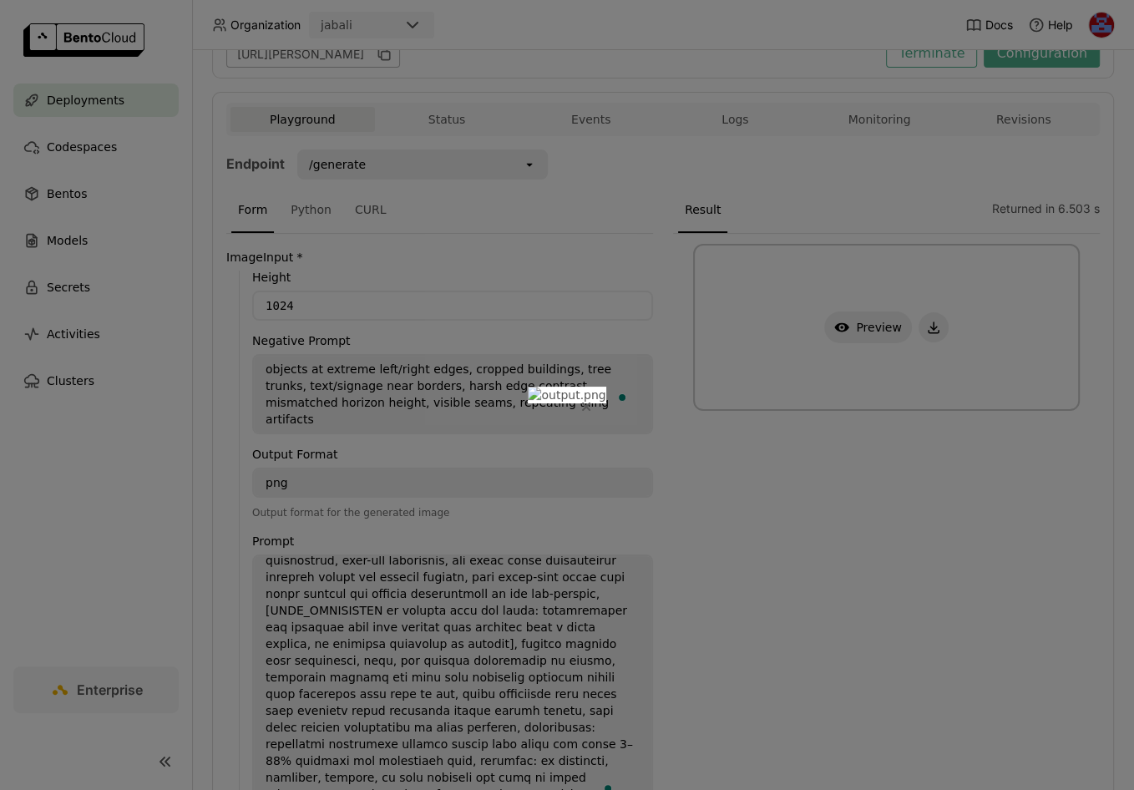
click at [596, 397] on button "Close" at bounding box center [586, 407] width 20 height 20
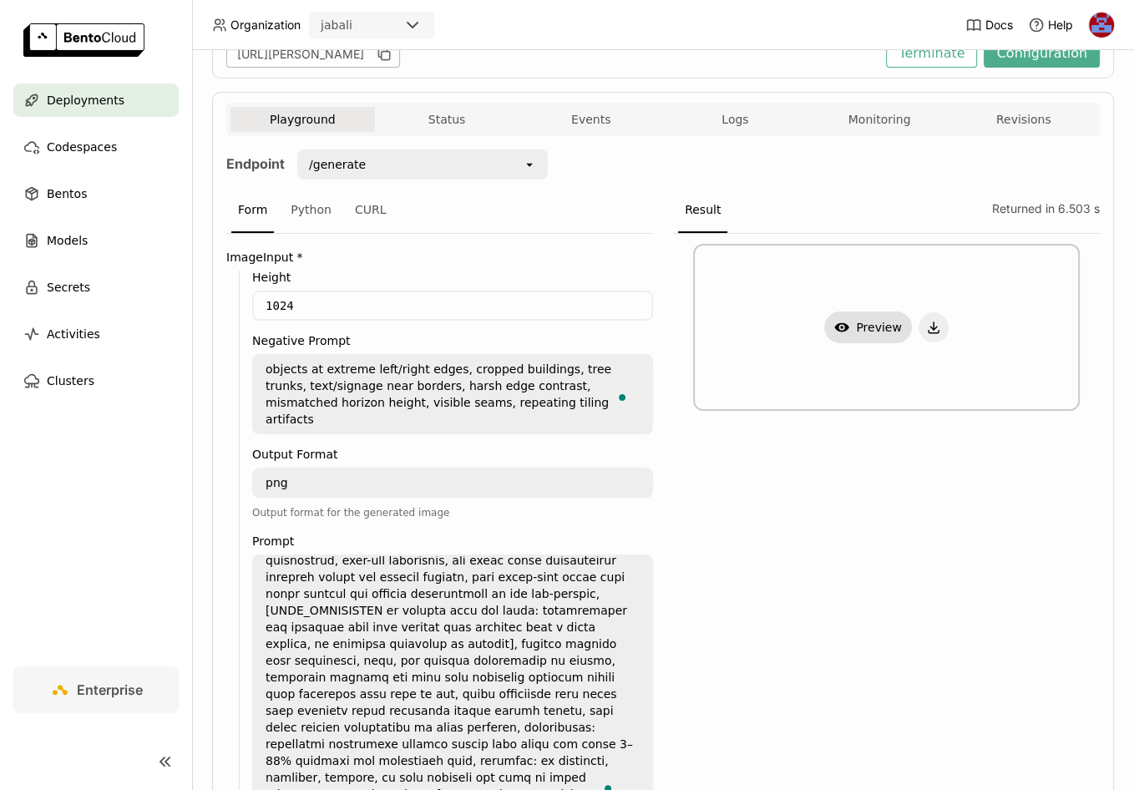
click at [866, 321] on button "Show Preview" at bounding box center [868, 328] width 88 height 32
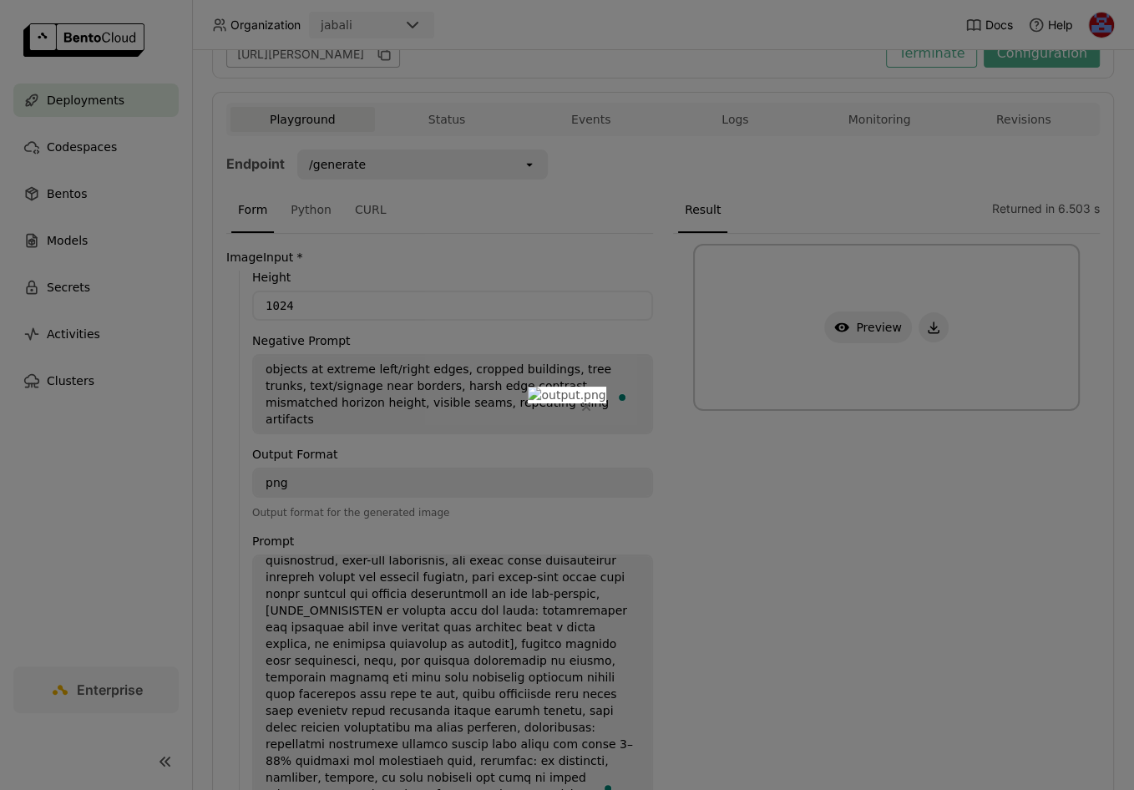
click at [590, 403] on icon "Close" at bounding box center [586, 406] width 7 height 7
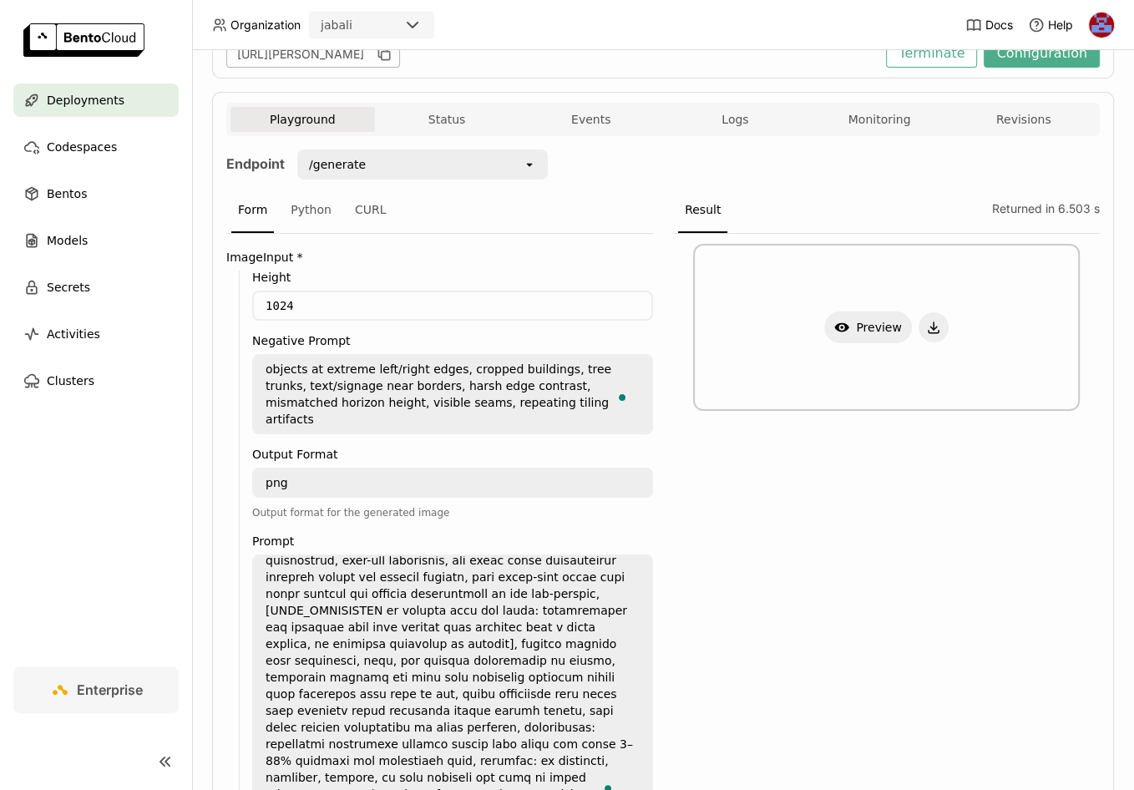
click at [869, 430] on div "Show Preview" at bounding box center [886, 623] width 427 height 778
click at [919, 315] on button "button" at bounding box center [934, 327] width 30 height 30
